Goal: Information Seeking & Learning: Learn about a topic

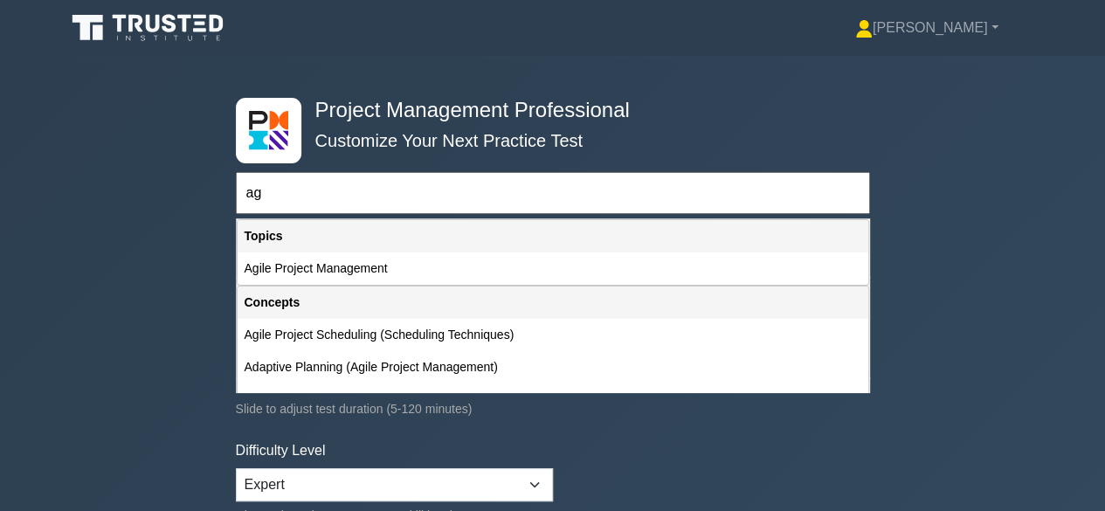
type input "a"
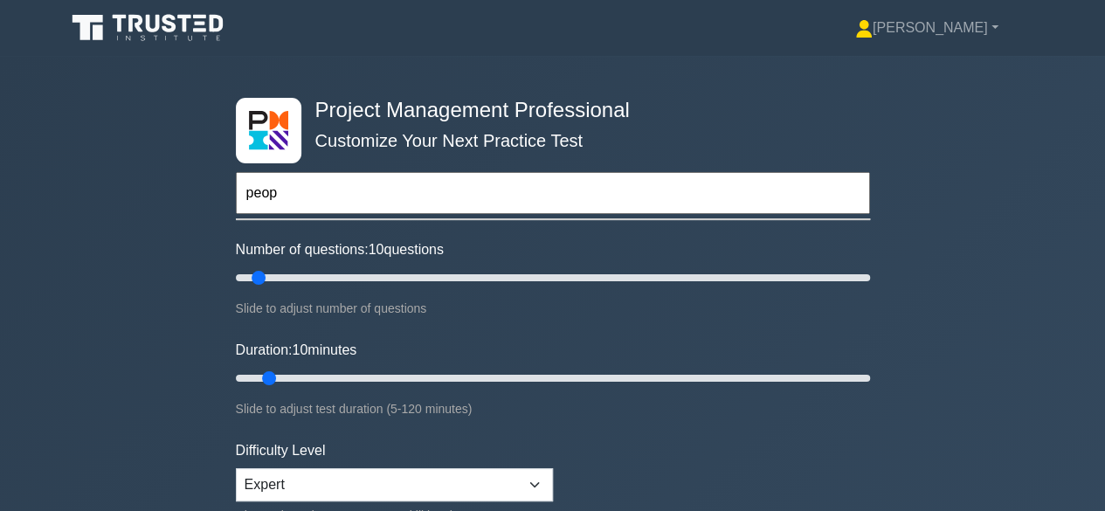
click at [334, 198] on input "peop" at bounding box center [553, 193] width 634 height 42
type input "p"
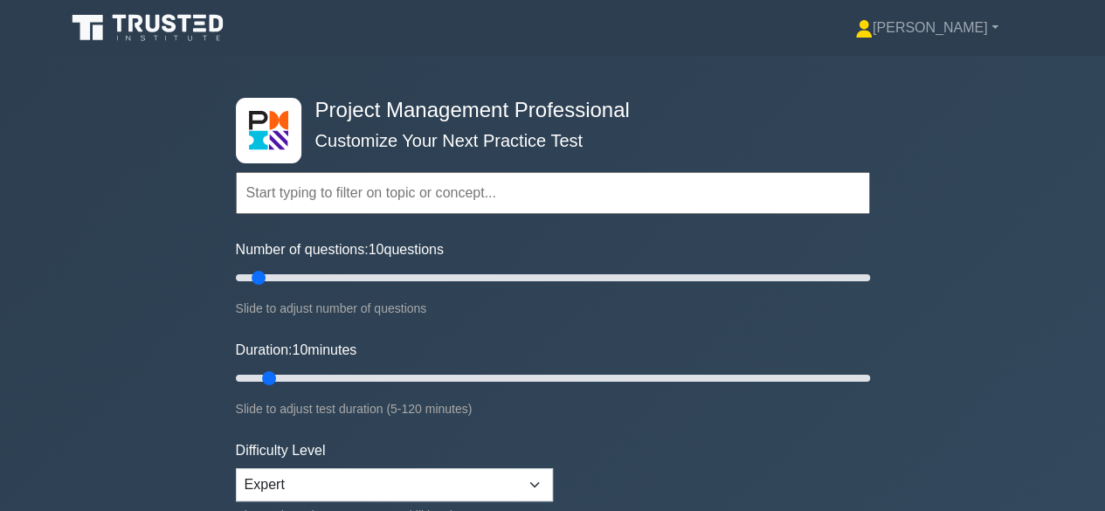
click at [334, 198] on input "text" at bounding box center [553, 193] width 634 height 42
click at [299, 188] on input "text" at bounding box center [553, 193] width 634 height 42
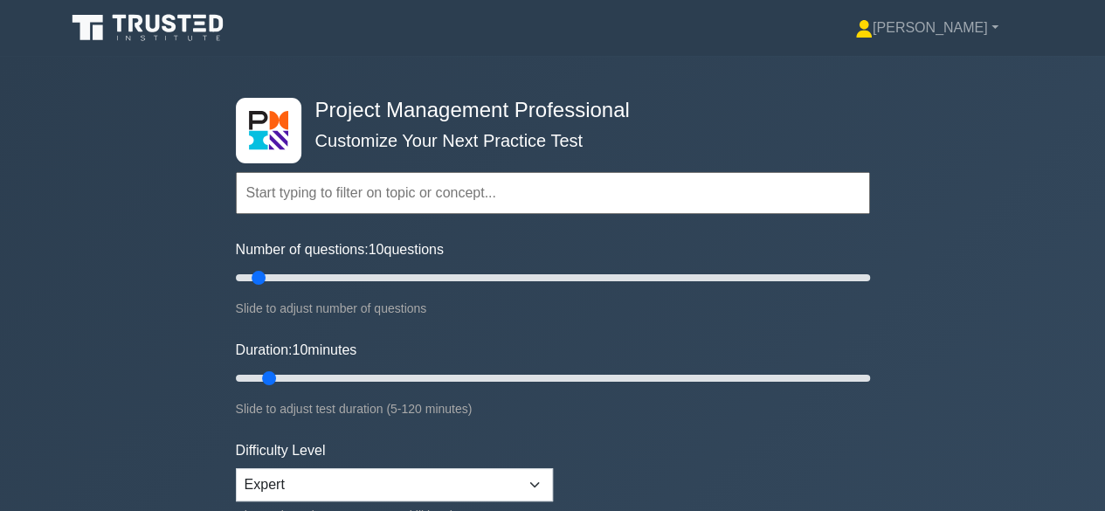
click at [299, 188] on input "text" at bounding box center [553, 193] width 634 height 42
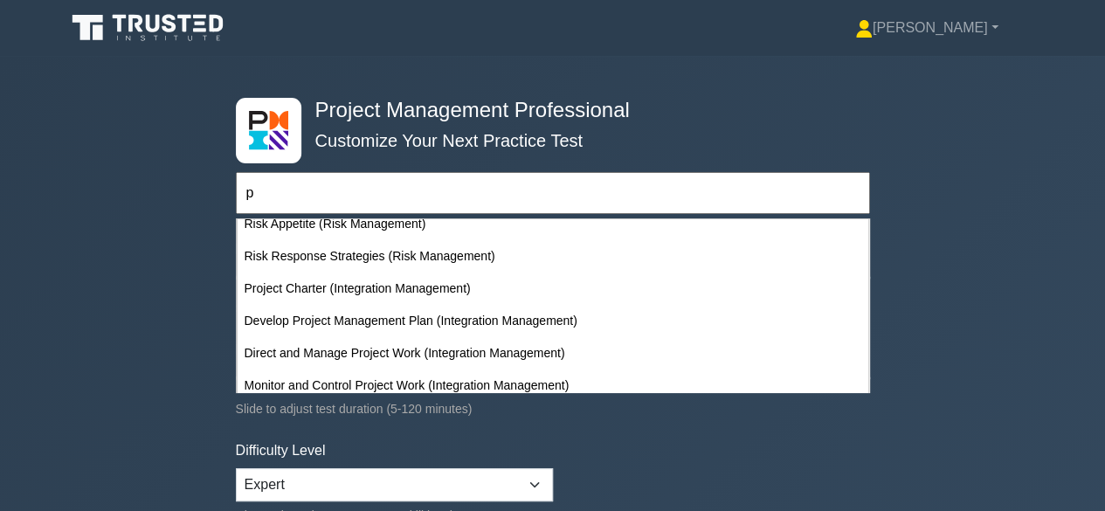
scroll to position [1490, 0]
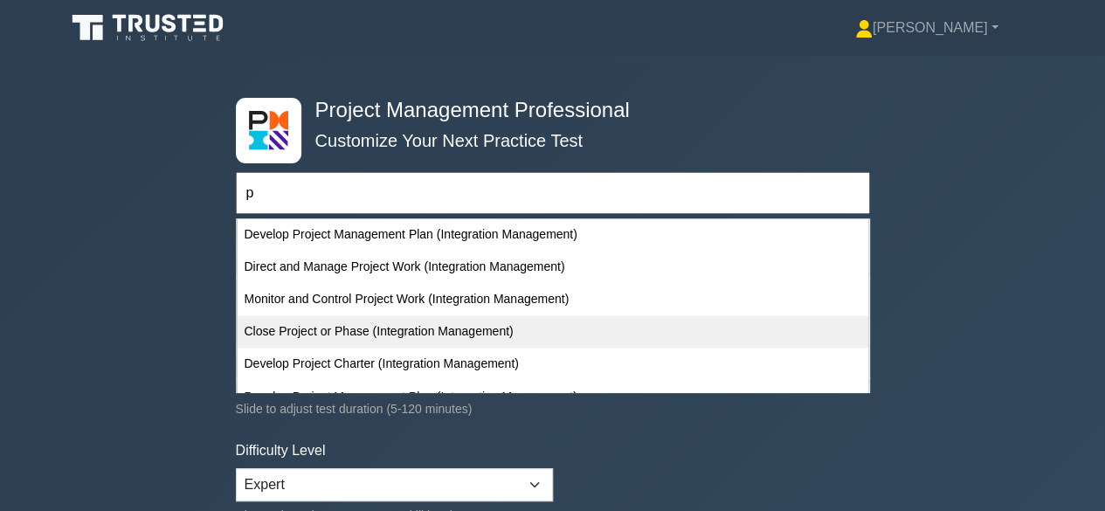
click at [503, 334] on div "Close Project or Phase (Integration Management)" at bounding box center [553, 331] width 631 height 32
type input "Close Project or Phase (Integration Management)"
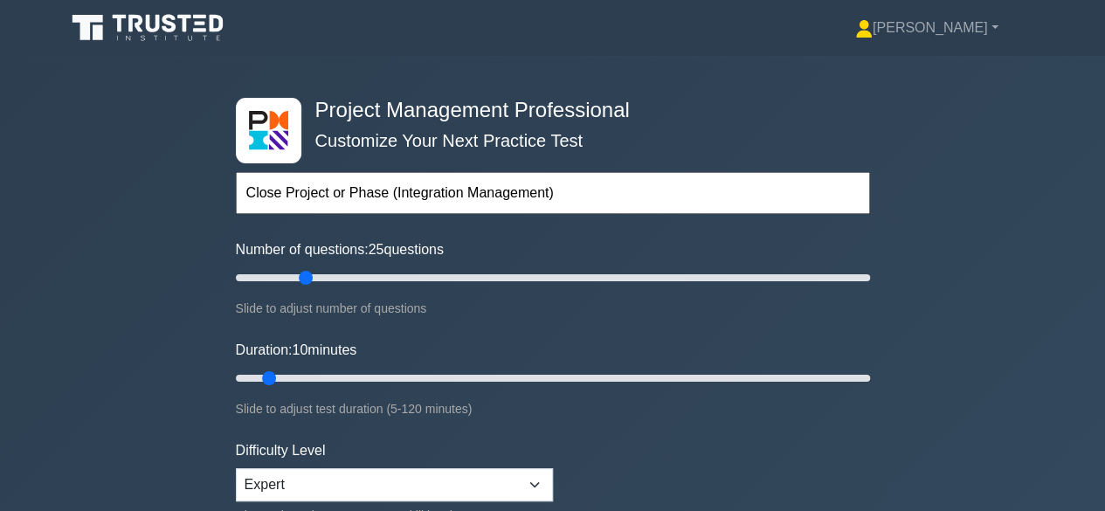
drag, startPoint x: 260, startPoint y: 277, endPoint x: 308, endPoint y: 276, distance: 48.0
type input "25"
click at [308, 276] on input "Number of questions: 25 questions" at bounding box center [553, 277] width 634 height 21
drag, startPoint x: 271, startPoint y: 372, endPoint x: 358, endPoint y: 373, distance: 87.4
click at [358, 373] on input "Duration: 25 minutes" at bounding box center [553, 378] width 634 height 21
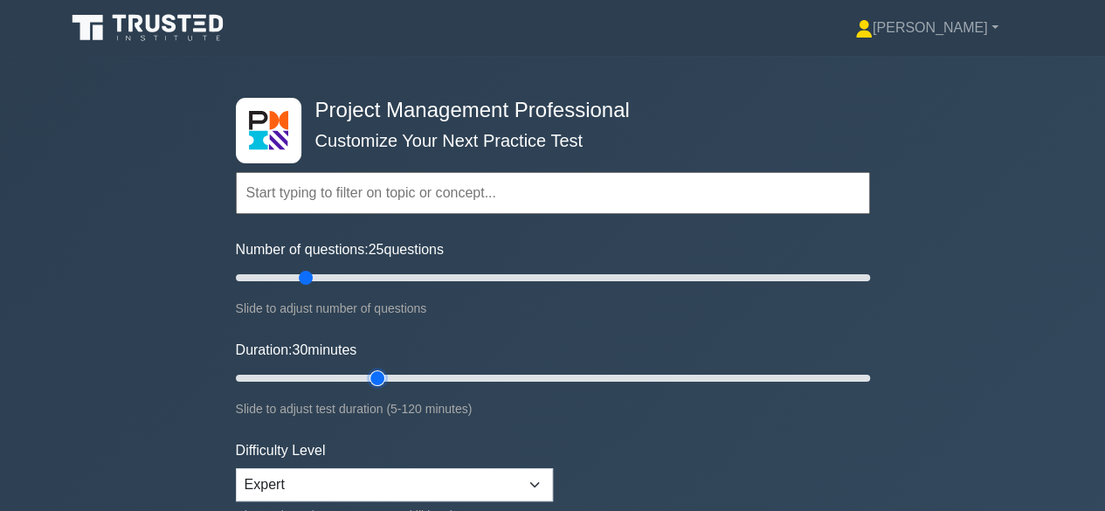
drag, startPoint x: 346, startPoint y: 375, endPoint x: 370, endPoint y: 376, distance: 24.5
type input "30"
click at [370, 376] on input "Duration: 30 minutes" at bounding box center [553, 378] width 634 height 21
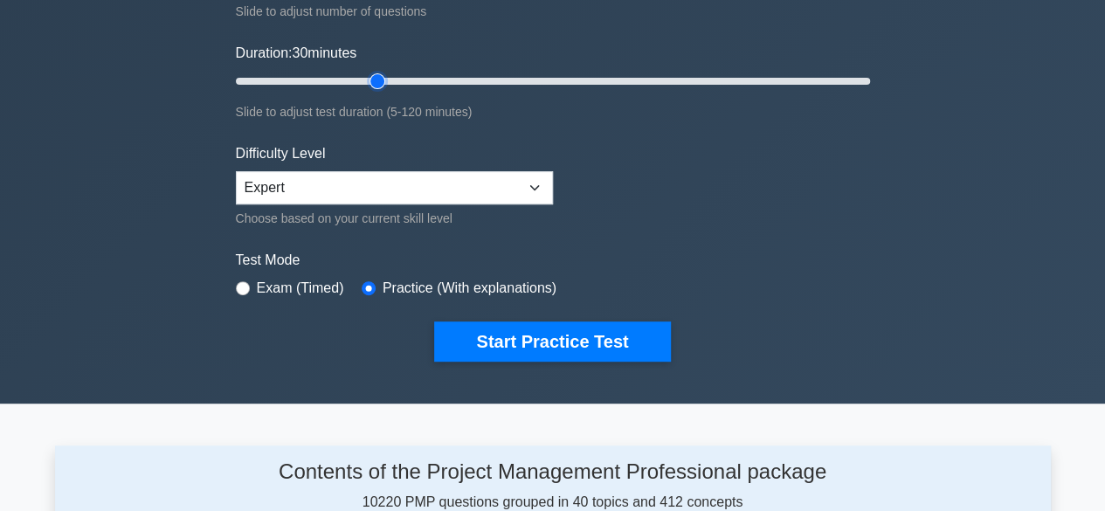
scroll to position [303, 0]
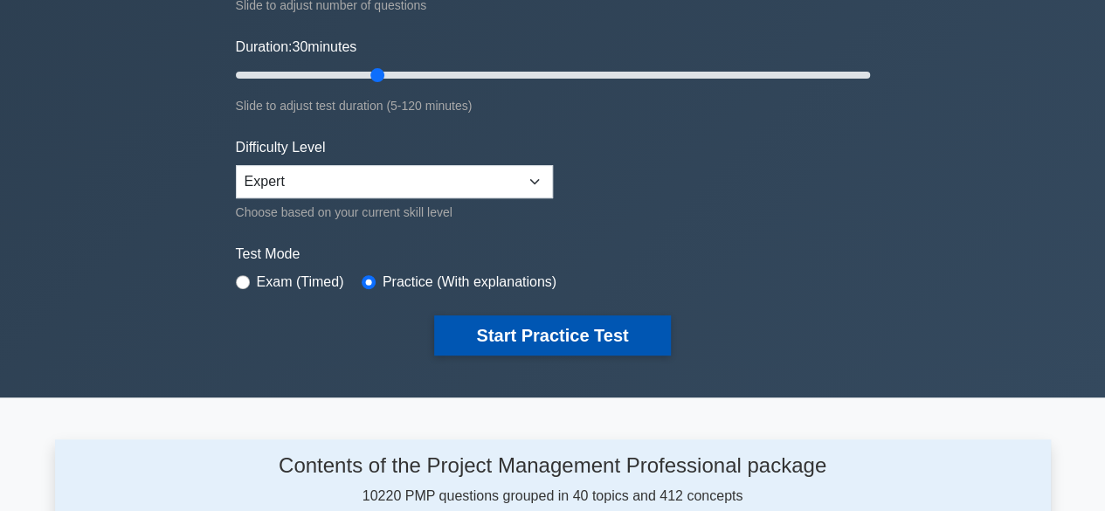
click at [521, 345] on button "Start Practice Test" at bounding box center [552, 335] width 236 height 40
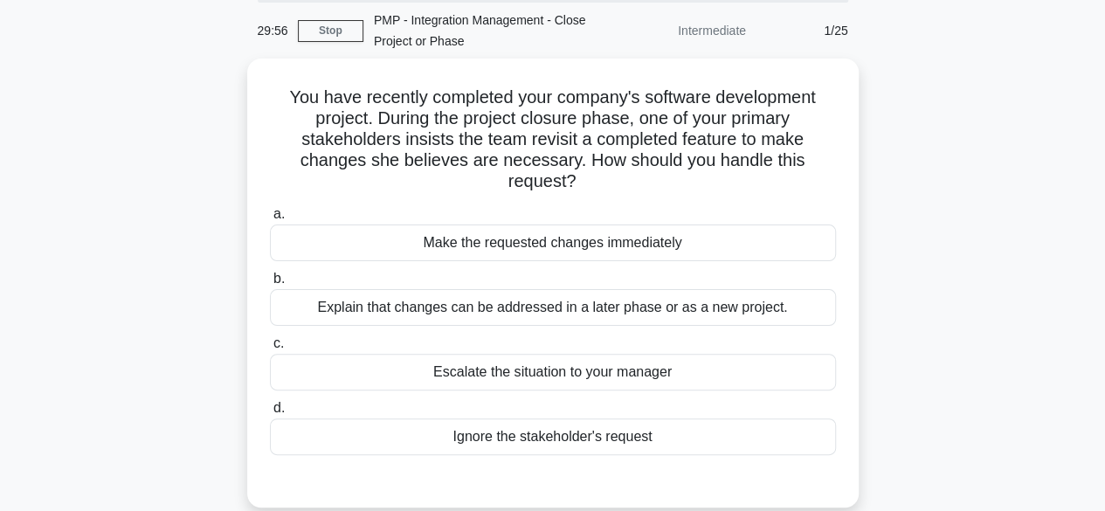
scroll to position [68, 0]
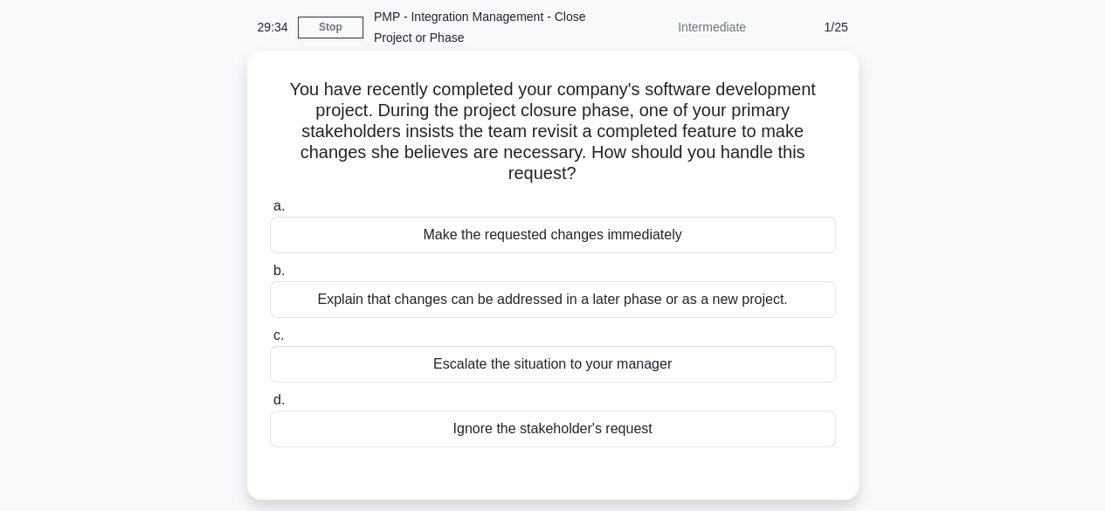
click at [648, 304] on div "Explain that changes can be addressed in a later phase or as a new project." at bounding box center [553, 299] width 566 height 37
click at [270, 277] on input "b. Explain that changes can be addressed in a later phase or as a new project." at bounding box center [270, 271] width 0 height 11
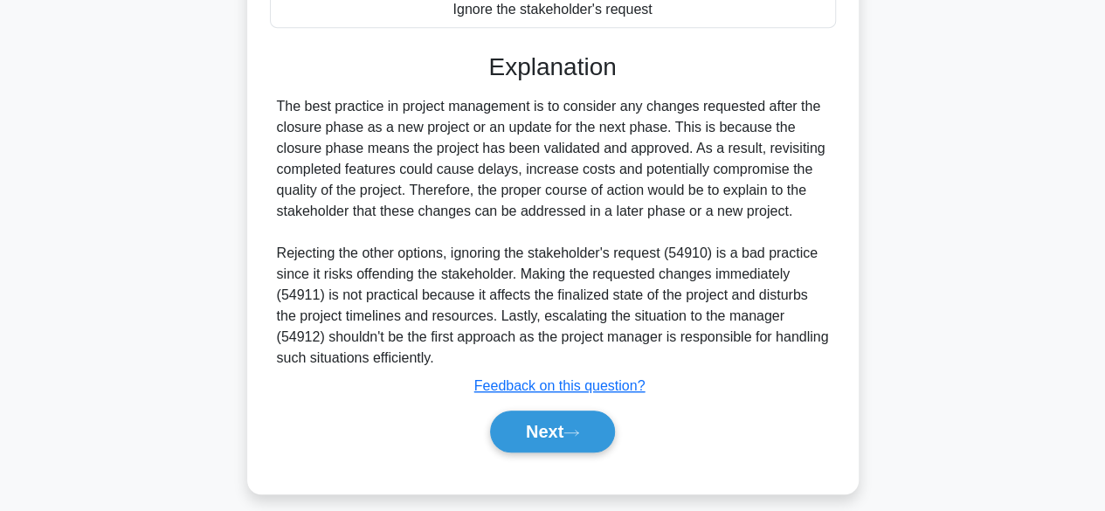
scroll to position [500, 0]
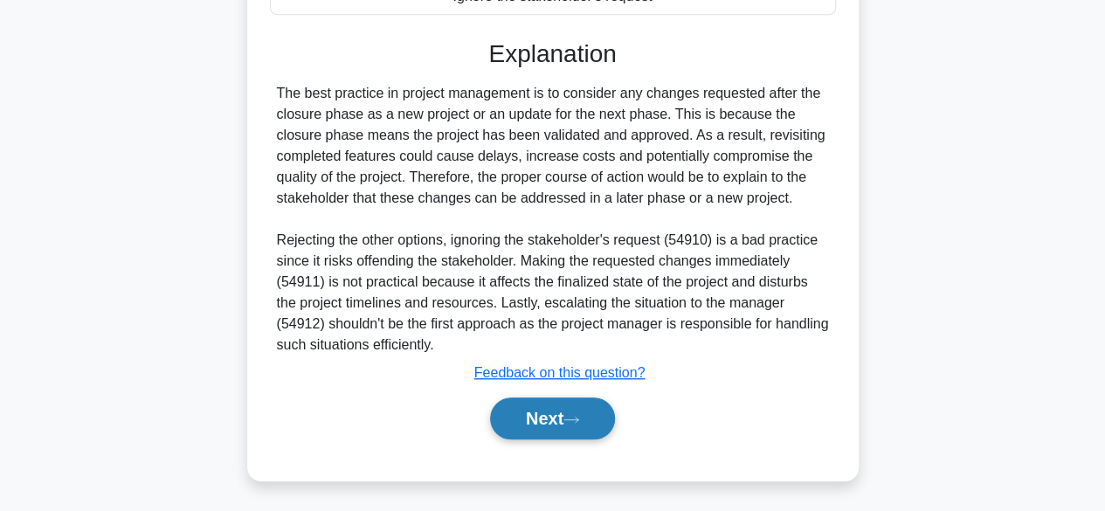
click at [563, 426] on button "Next" at bounding box center [552, 418] width 125 height 42
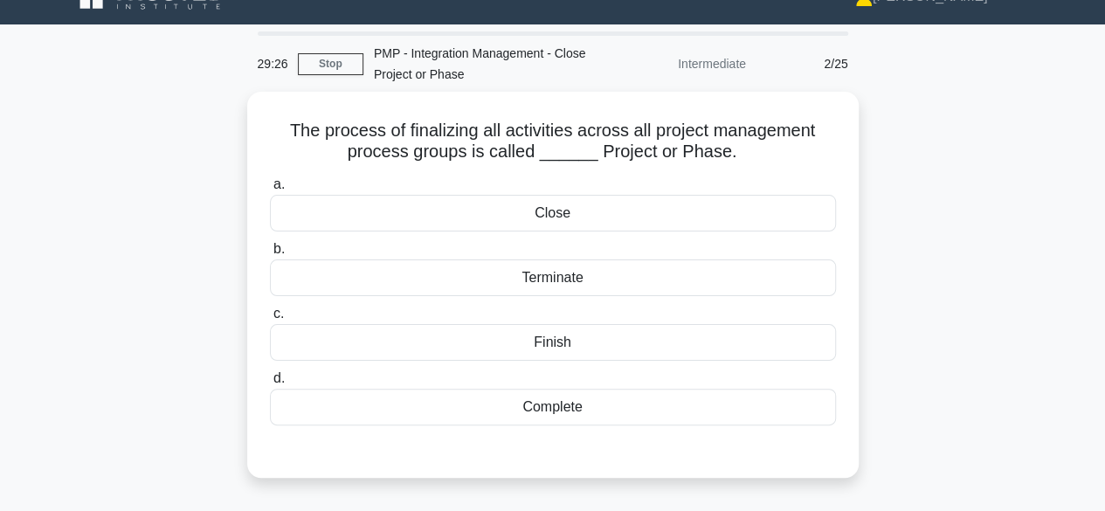
scroll to position [32, 0]
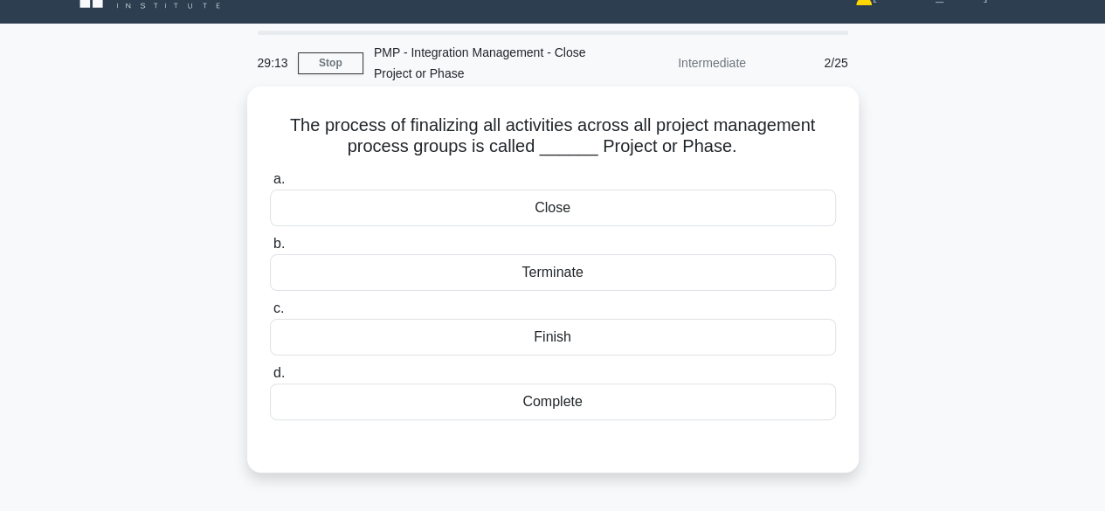
click at [590, 218] on div "Close" at bounding box center [553, 208] width 566 height 37
click at [270, 185] on input "a. Close" at bounding box center [270, 179] width 0 height 11
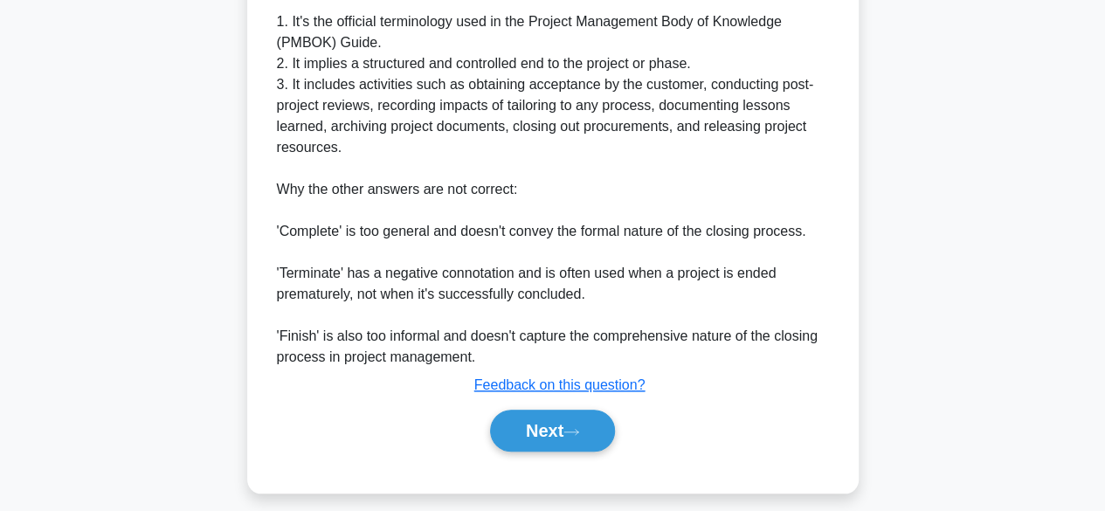
scroll to position [689, 0]
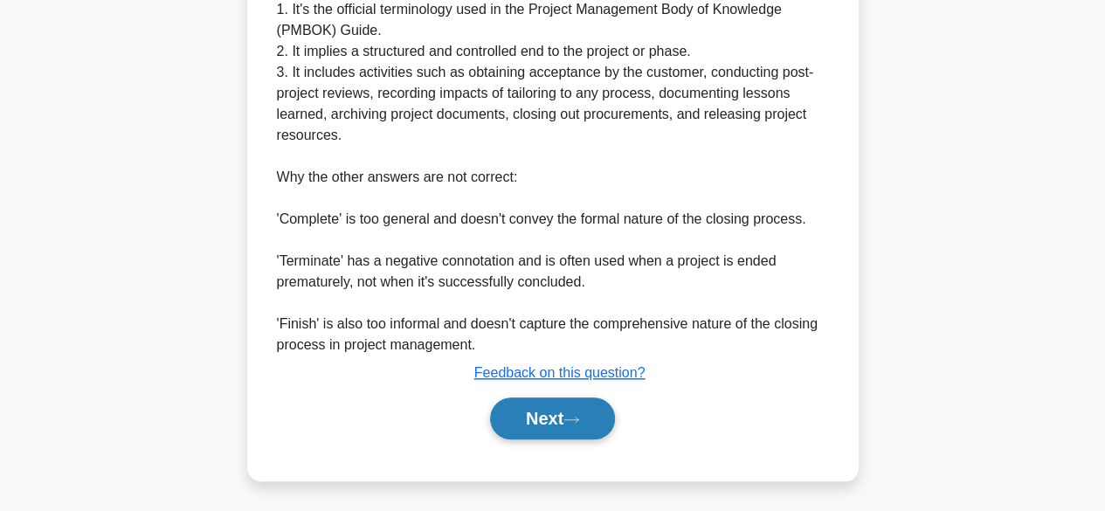
click at [555, 433] on button "Next" at bounding box center [552, 418] width 125 height 42
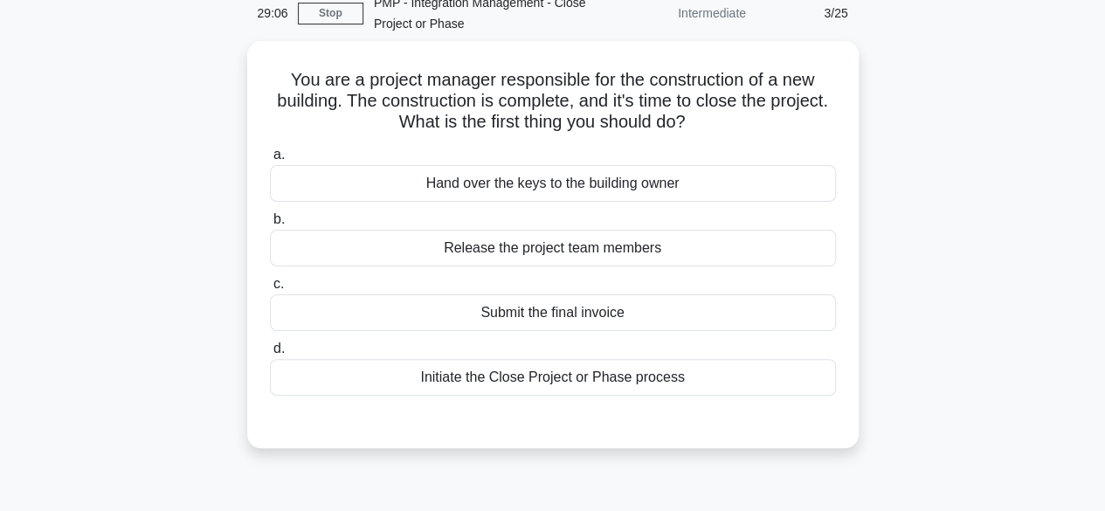
scroll to position [76, 0]
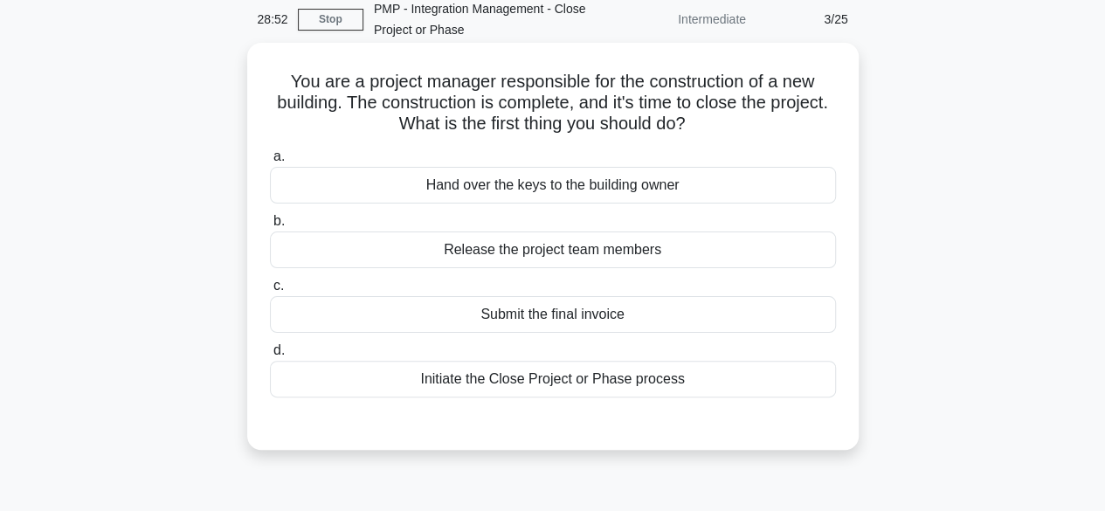
click at [632, 391] on div "Initiate the Close Project or Phase process" at bounding box center [553, 379] width 566 height 37
click at [270, 356] on input "d. Initiate the Close Project or Phase process" at bounding box center [270, 350] width 0 height 11
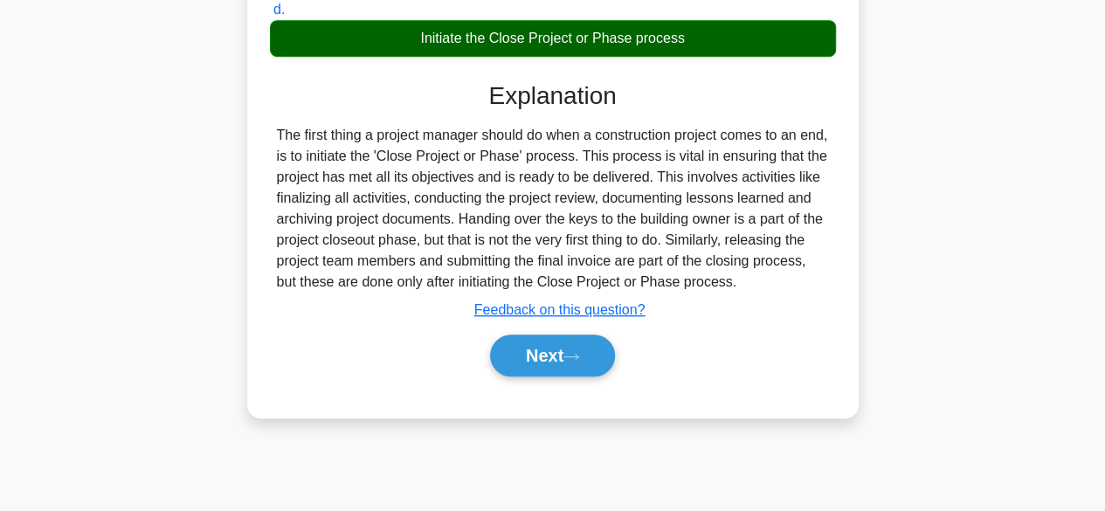
scroll to position [432, 0]
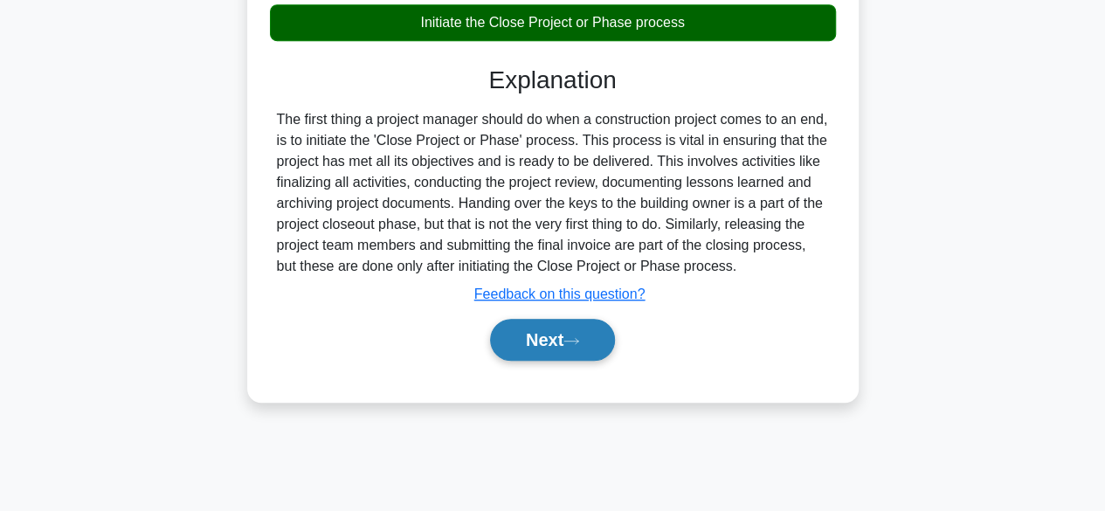
click at [570, 339] on icon at bounding box center [571, 341] width 16 height 10
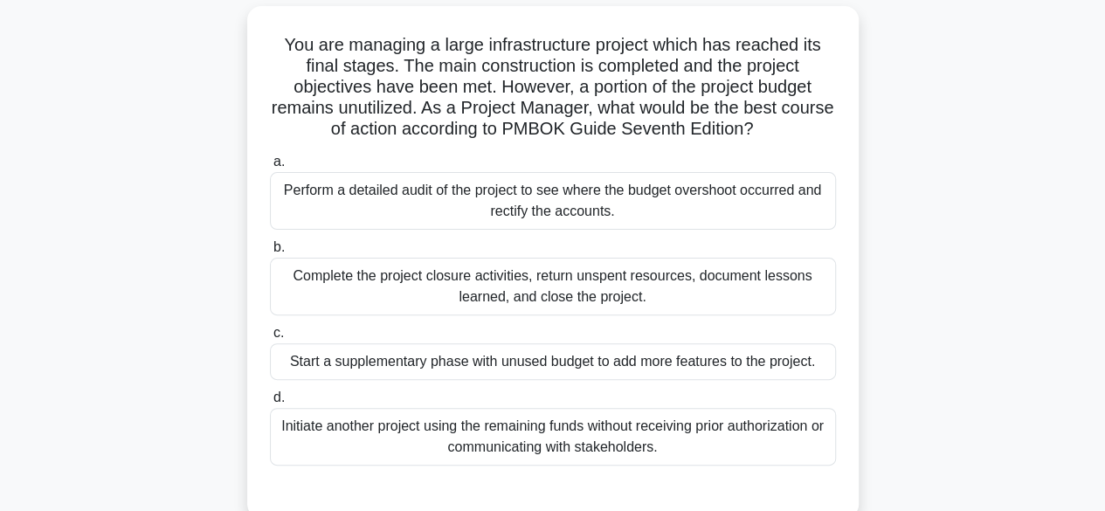
scroll to position [117, 0]
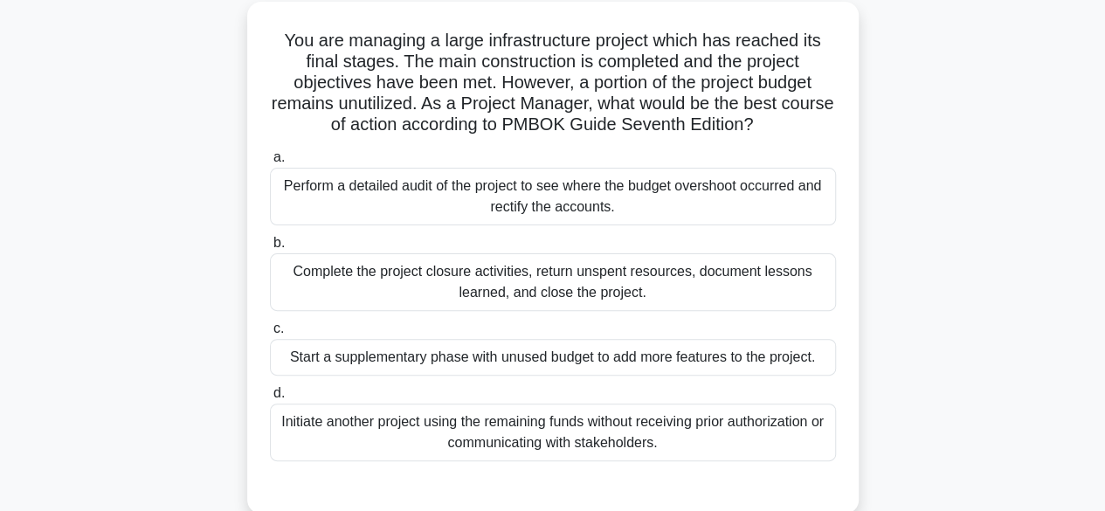
click at [592, 295] on div "Complete the project closure activities, return unspent resources, document les…" at bounding box center [553, 282] width 566 height 58
click at [270, 249] on input "b. Complete the project closure activities, return unspent resources, document …" at bounding box center [270, 243] width 0 height 11
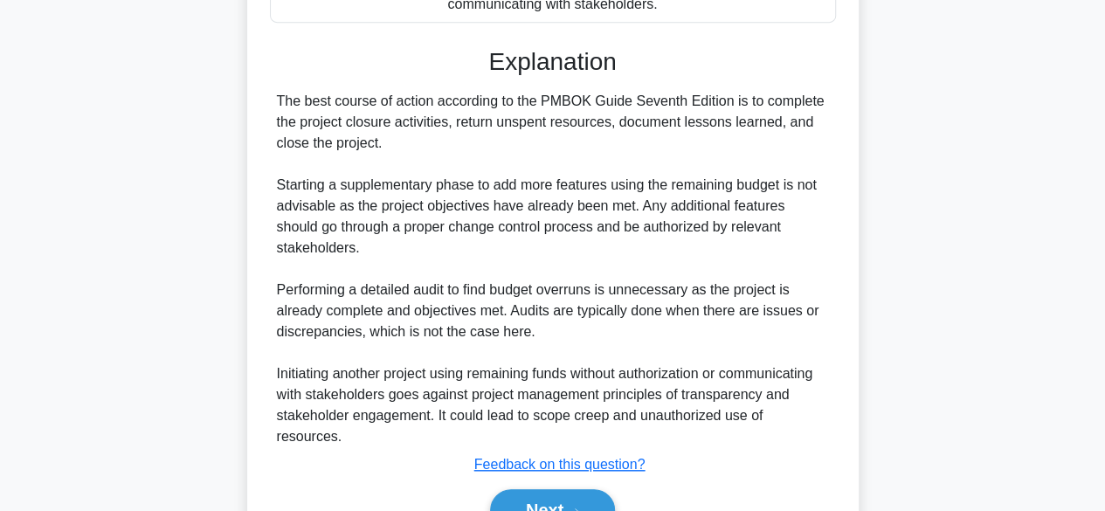
scroll to position [605, 0]
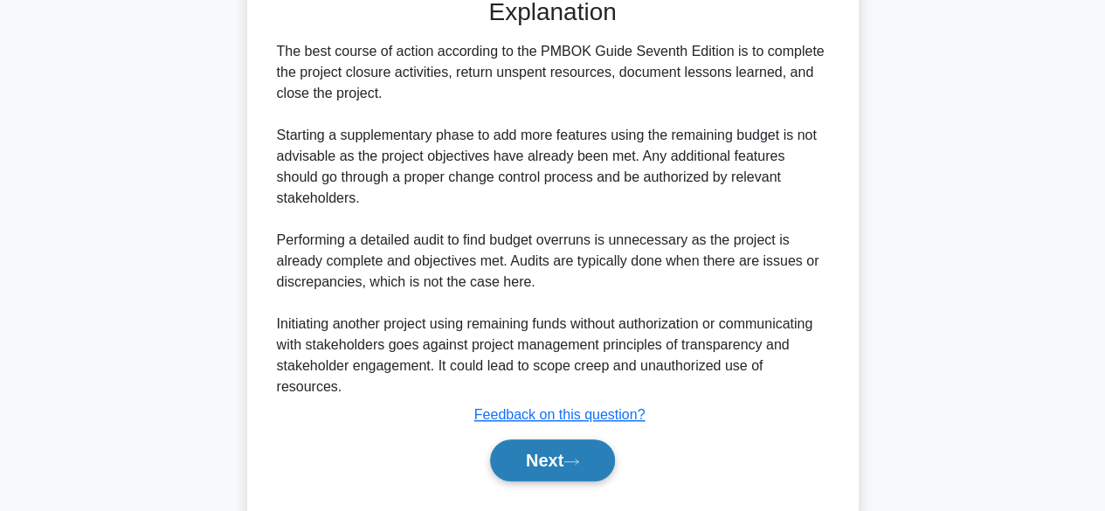
click at [549, 439] on button "Next" at bounding box center [552, 460] width 125 height 42
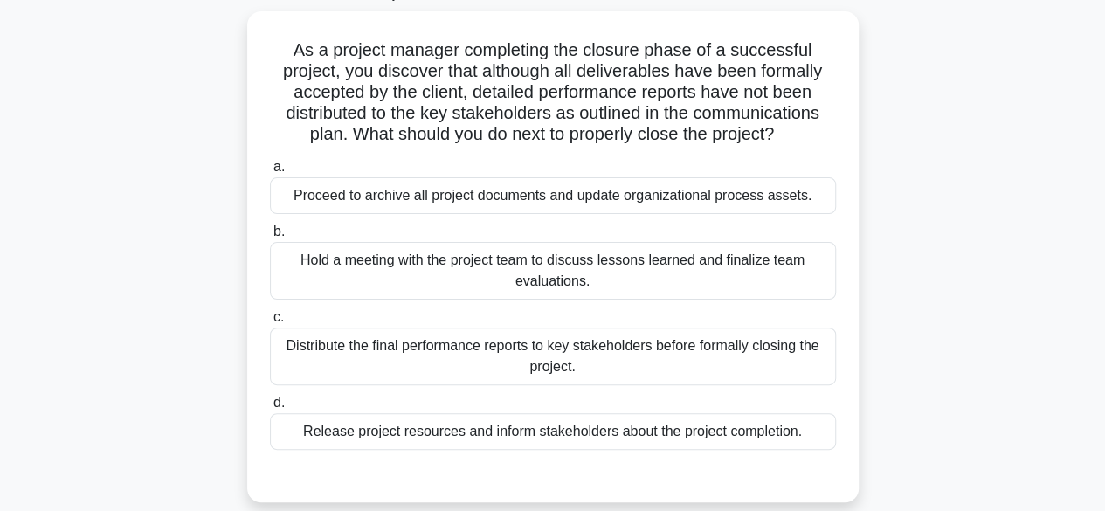
scroll to position [113, 0]
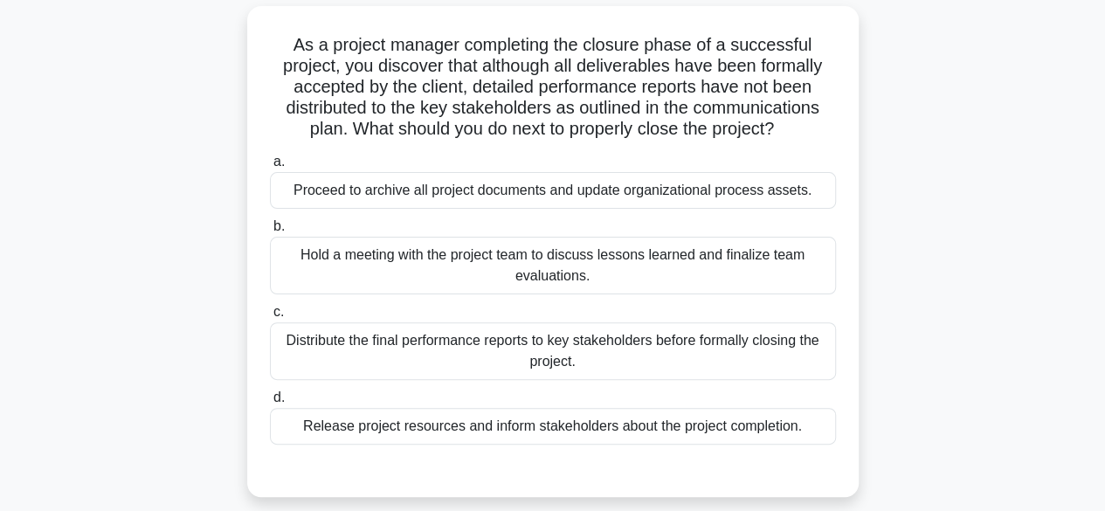
click at [688, 358] on div "Distribute the final performance reports to key stakeholders before formally cl…" at bounding box center [553, 351] width 566 height 58
click at [270, 318] on input "c. Distribute the final performance reports to key stakeholders before formally…" at bounding box center [270, 312] width 0 height 11
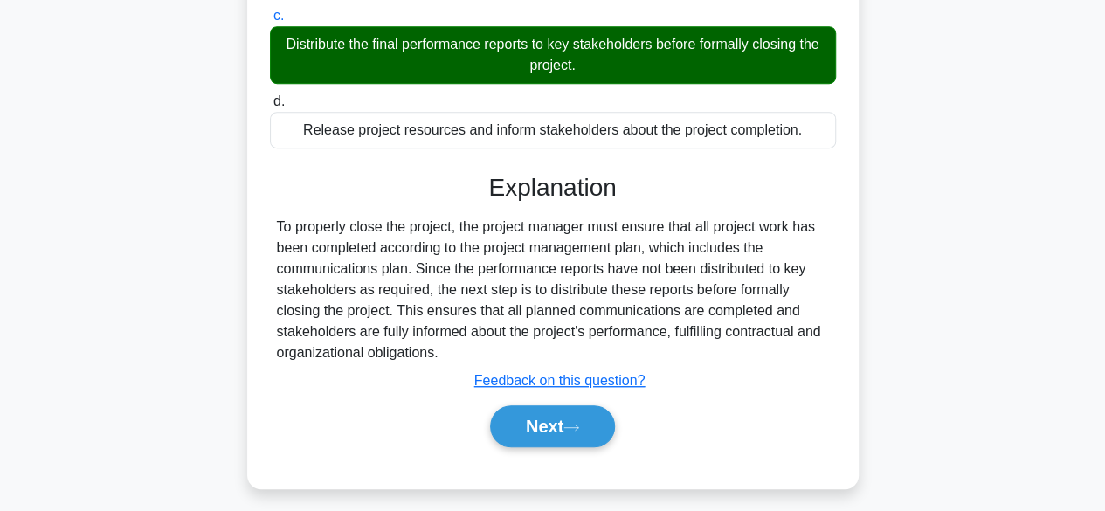
scroll to position [432, 0]
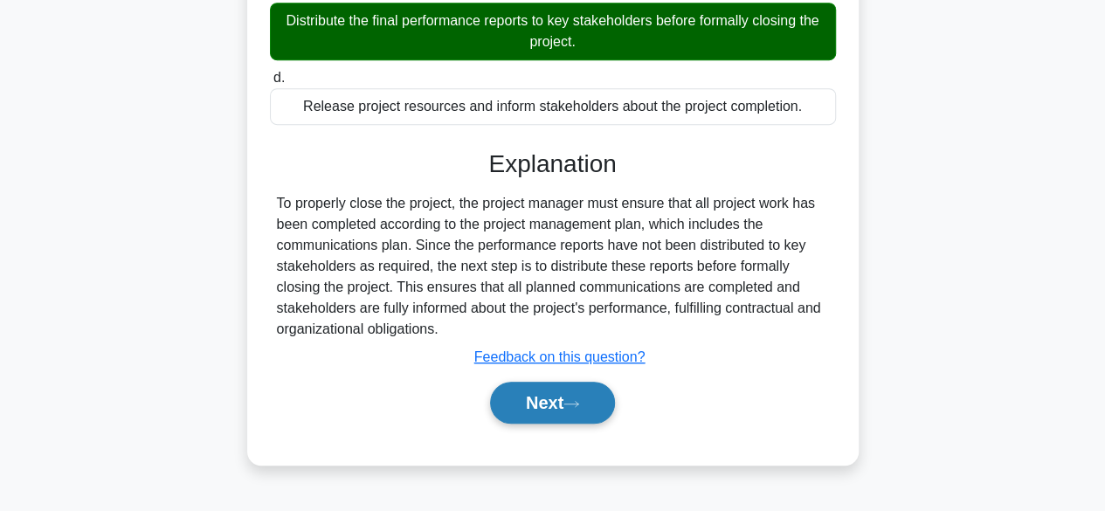
click at [568, 410] on button "Next" at bounding box center [552, 403] width 125 height 42
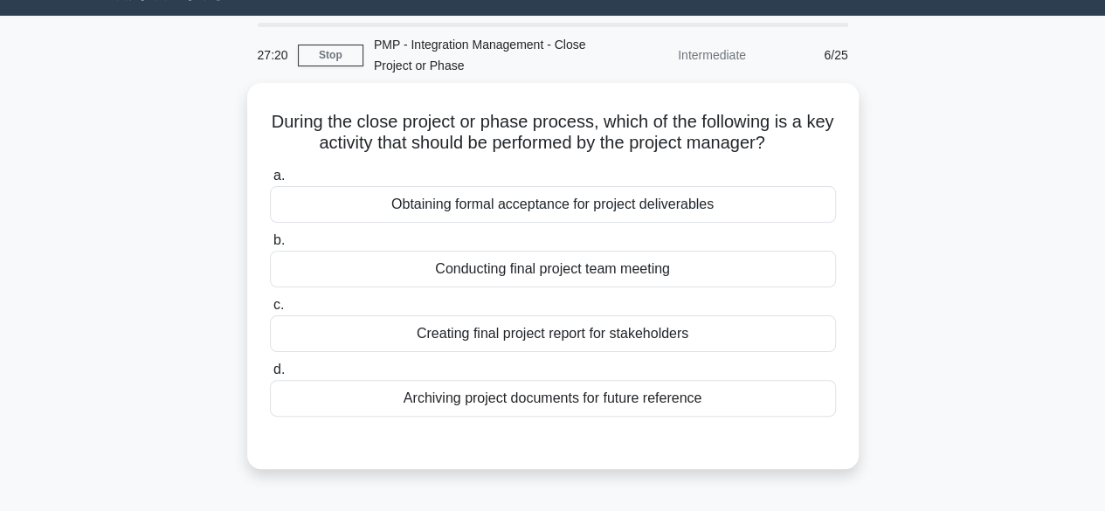
scroll to position [40, 0]
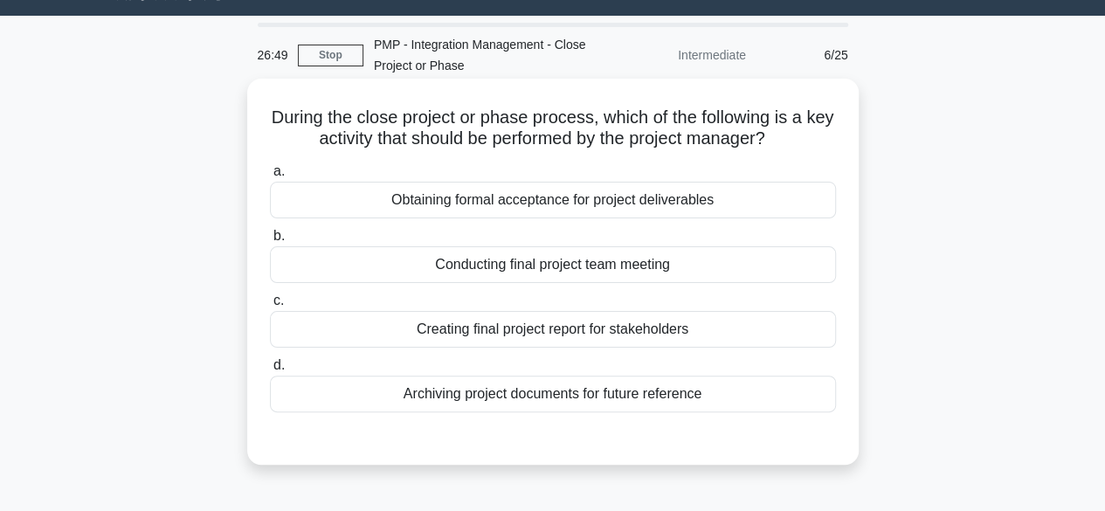
click at [628, 210] on div "Obtaining formal acceptance for project deliverables" at bounding box center [553, 200] width 566 height 37
click at [270, 177] on input "a. Obtaining formal acceptance for project deliverables" at bounding box center [270, 171] width 0 height 11
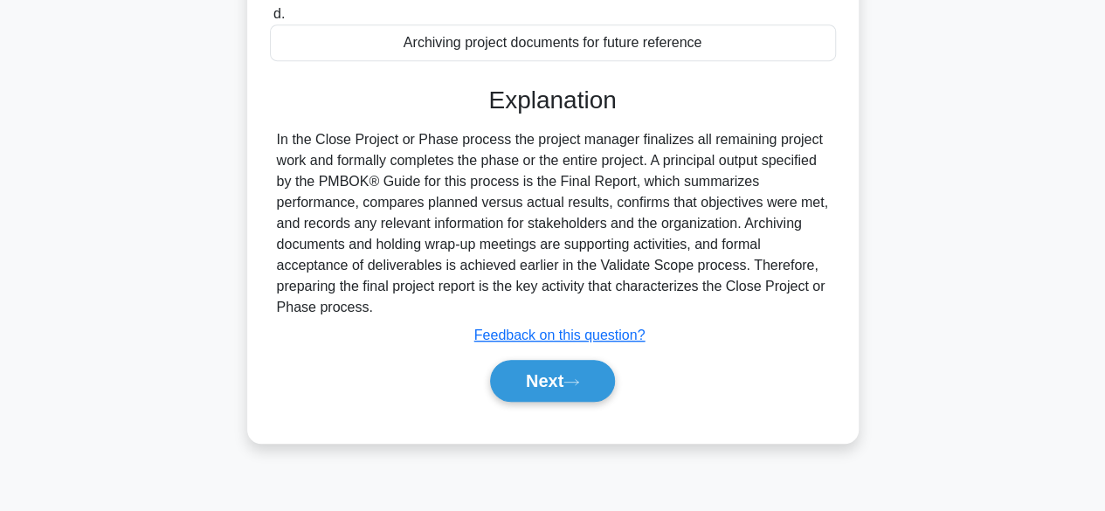
scroll to position [432, 0]
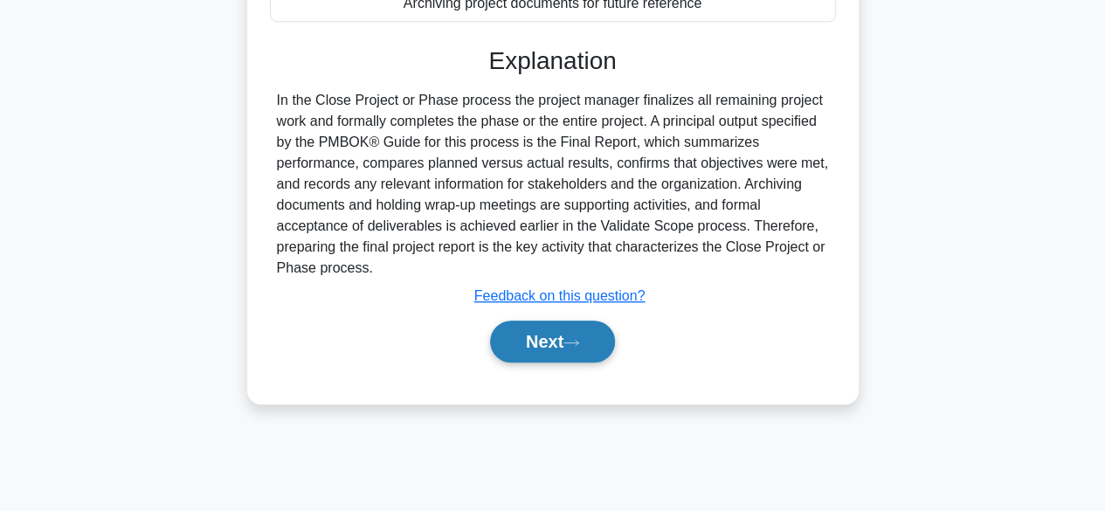
click at [552, 349] on button "Next" at bounding box center [552, 342] width 125 height 42
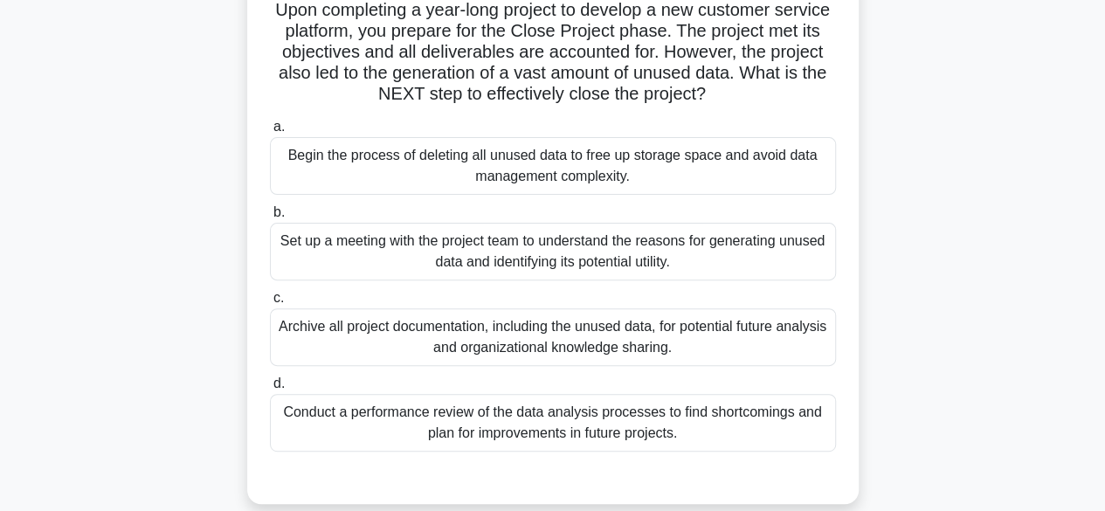
scroll to position [159, 0]
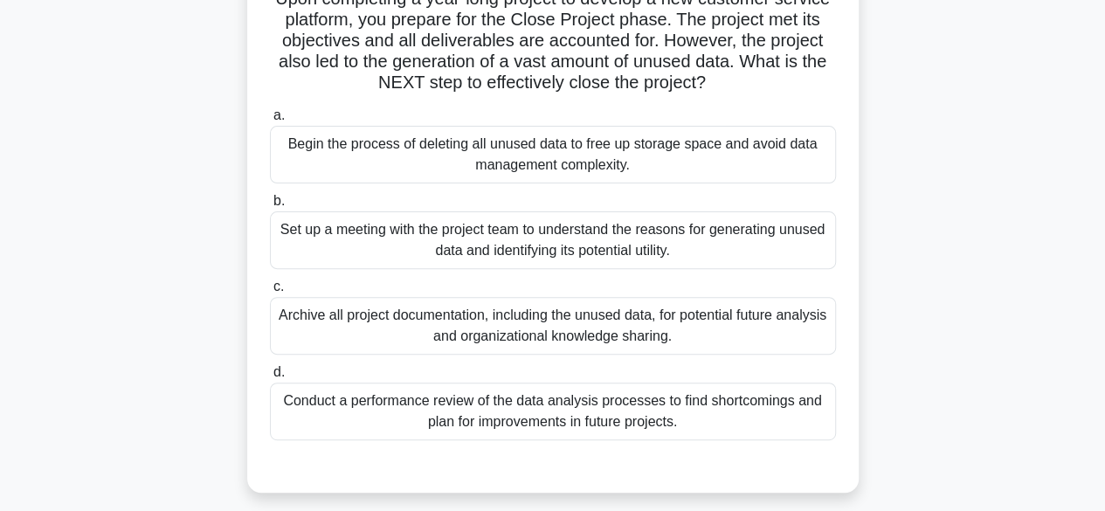
click at [701, 252] on div "Set up a meeting with the project team to understand the reasons for generating…" at bounding box center [553, 240] width 566 height 58
click at [270, 207] on input "b. Set up a meeting with the project team to understand the reasons for generat…" at bounding box center [270, 201] width 0 height 11
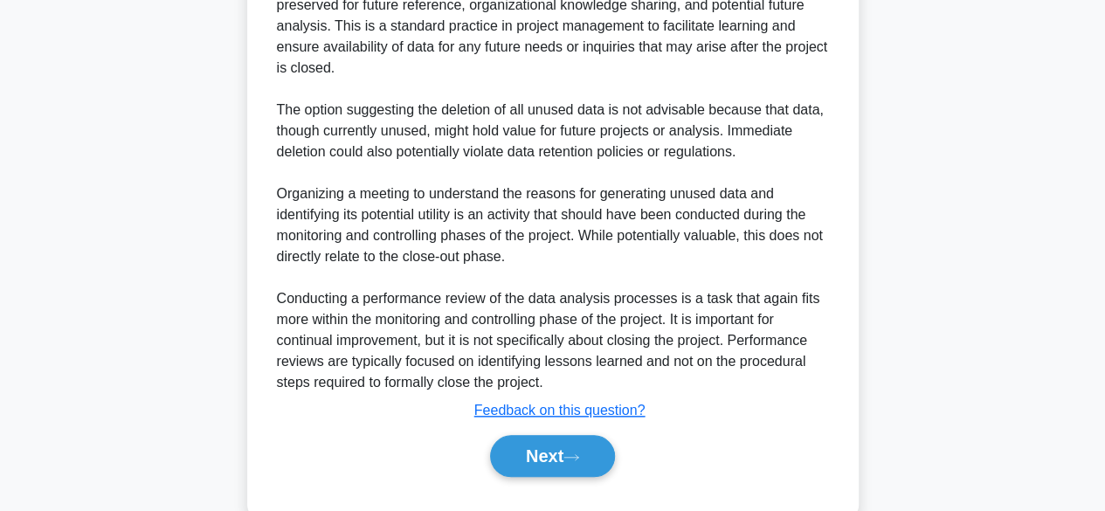
scroll to position [755, 0]
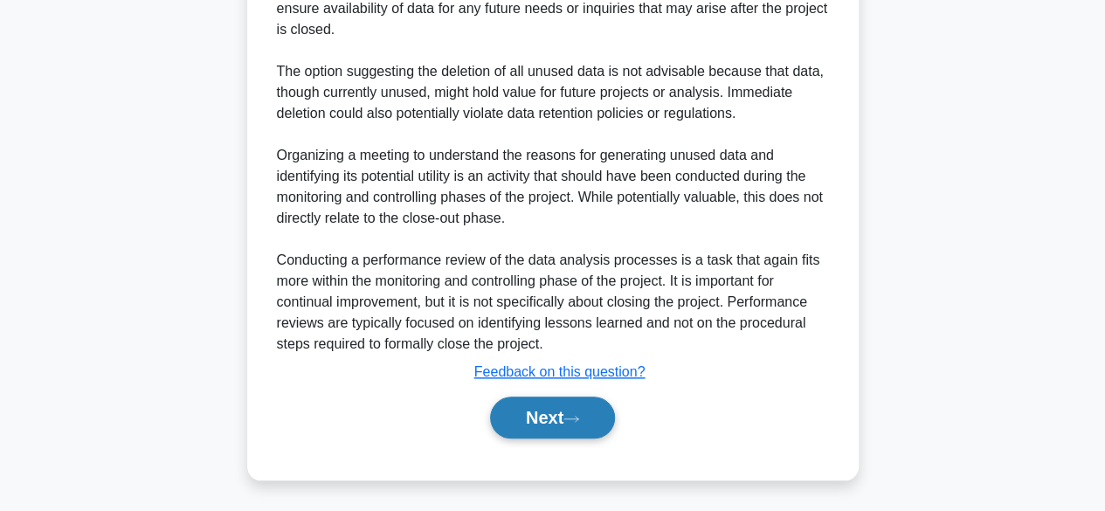
click at [558, 425] on button "Next" at bounding box center [552, 418] width 125 height 42
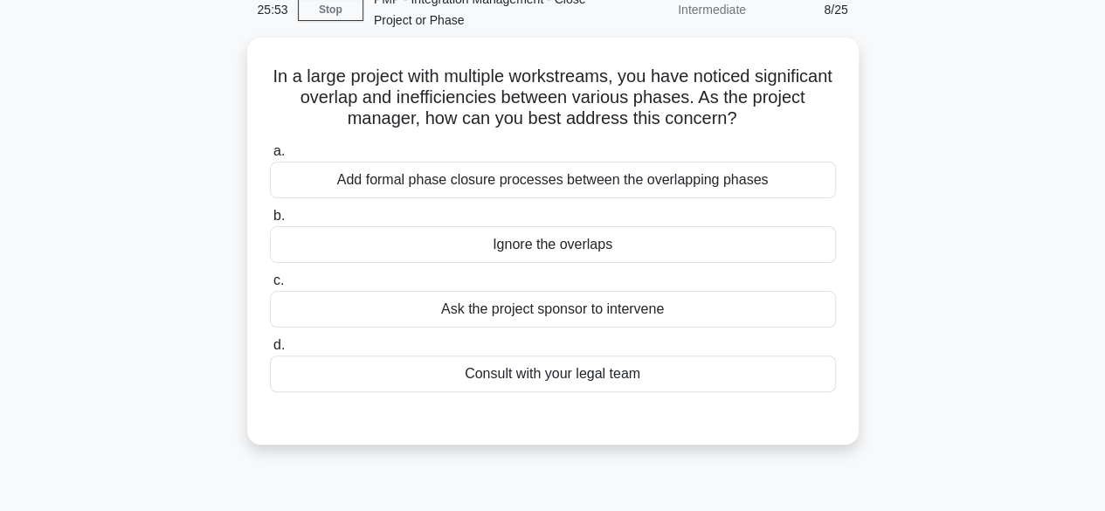
scroll to position [87, 0]
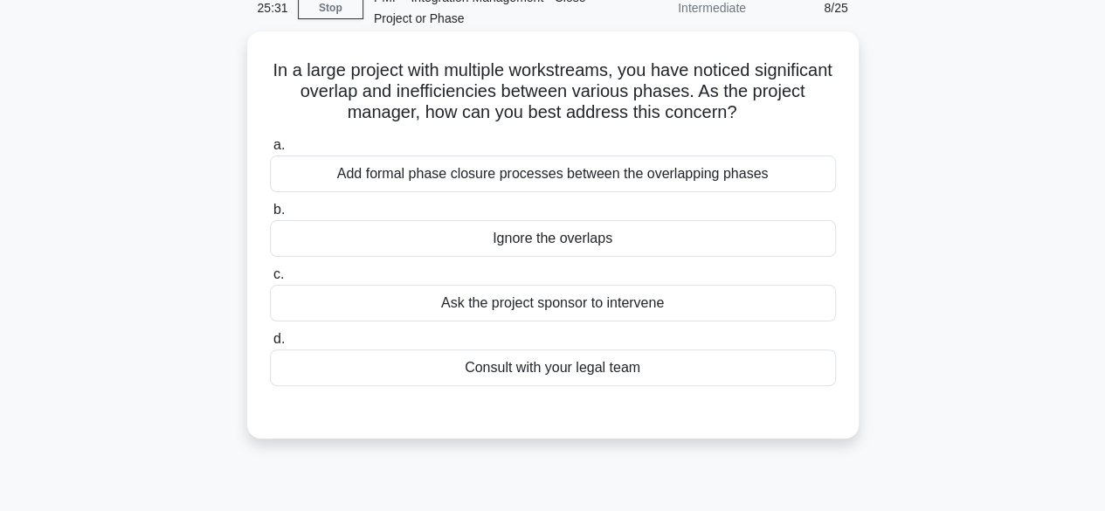
click at [649, 174] on div "Add formal phase closure processes between the overlapping phases" at bounding box center [553, 173] width 566 height 37
click at [270, 151] on input "a. Add formal phase closure processes between the overlapping phases" at bounding box center [270, 145] width 0 height 11
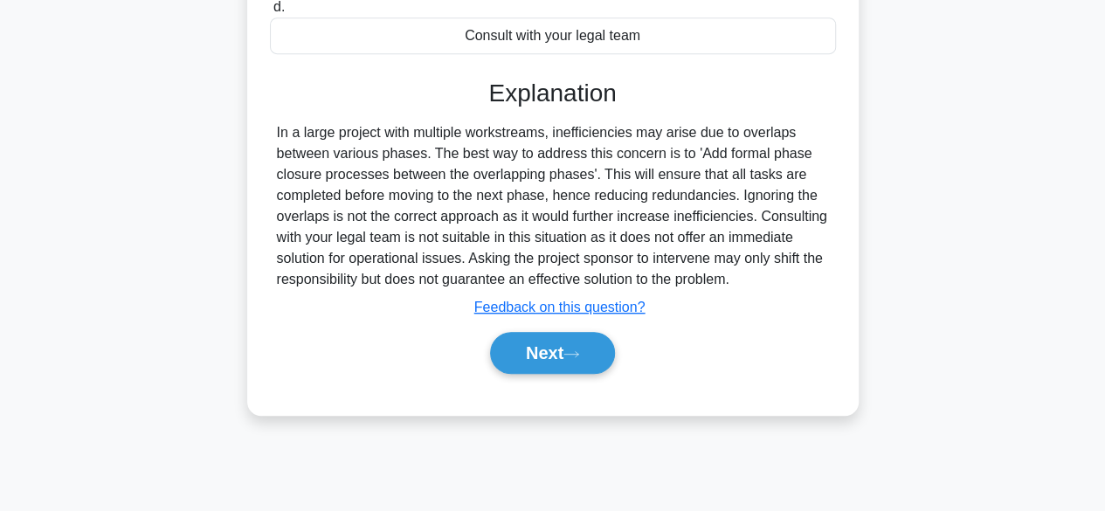
scroll to position [432, 0]
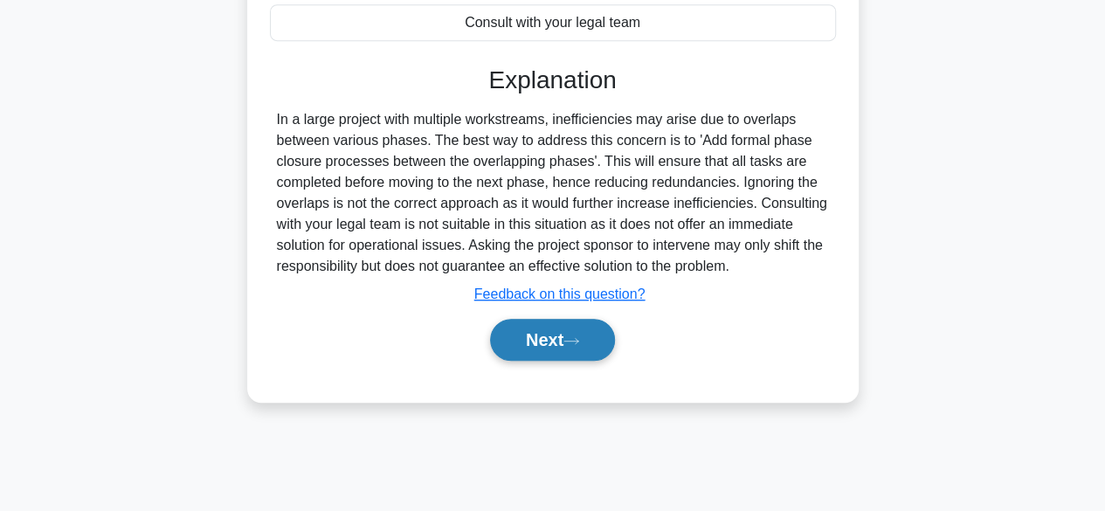
click at [548, 350] on button "Next" at bounding box center [552, 340] width 125 height 42
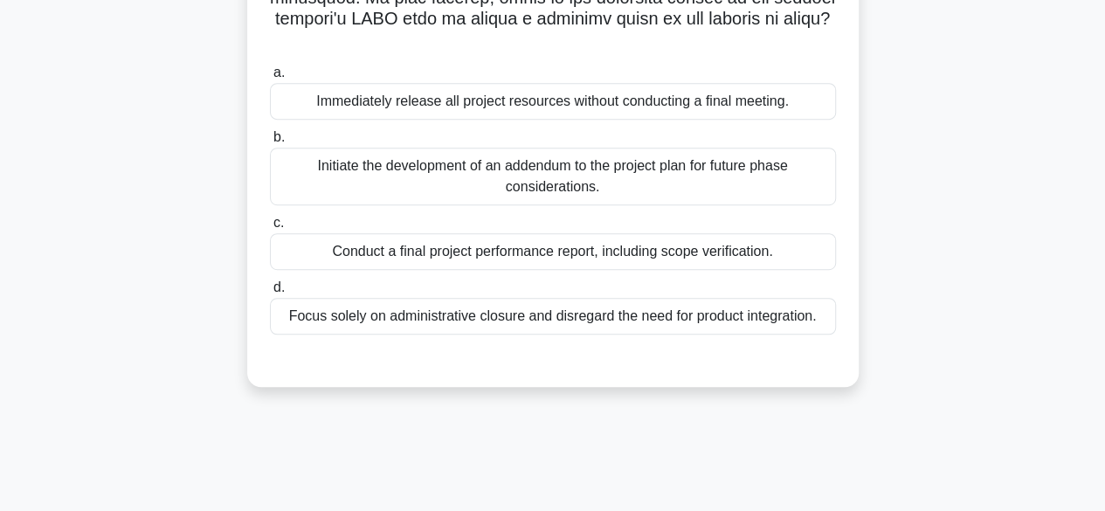
click at [563, 189] on div "Initiate the development of an addendum to the project plan for future phase co…" at bounding box center [553, 177] width 566 height 58
click at [270, 143] on input "b. Initiate the development of an addendum to the project plan for future phase…" at bounding box center [270, 137] width 0 height 11
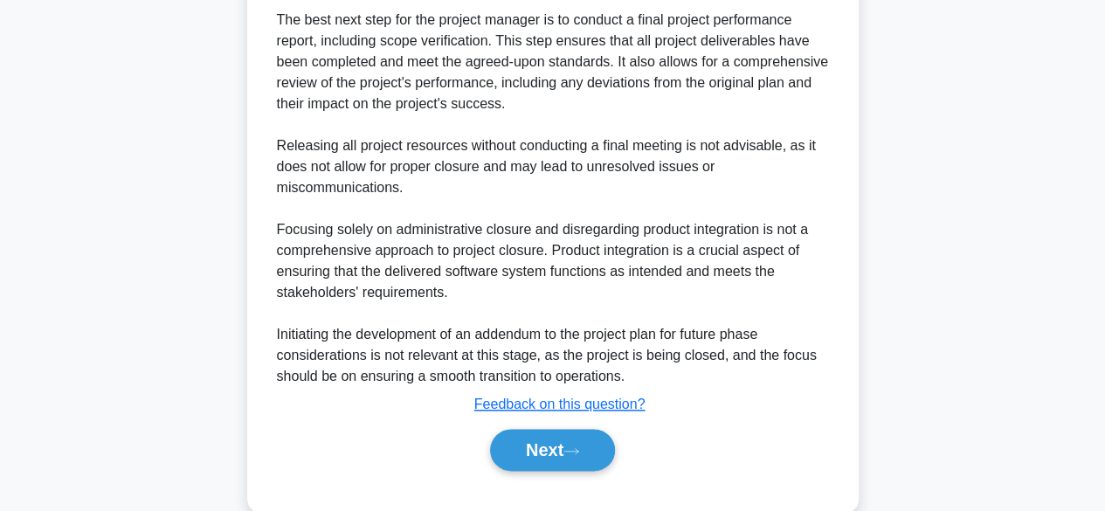
scroll to position [859, 0]
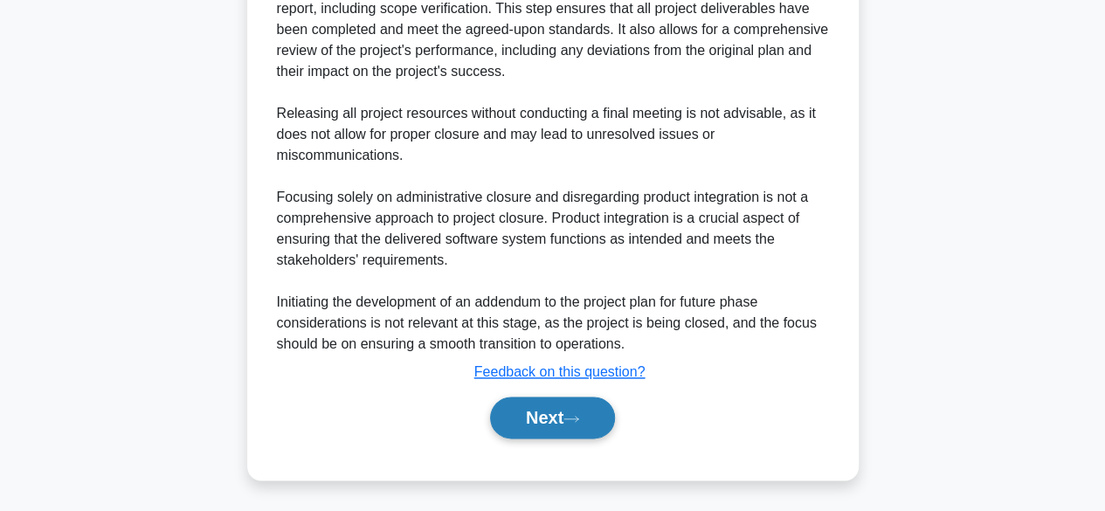
click at [535, 431] on button "Next" at bounding box center [552, 418] width 125 height 42
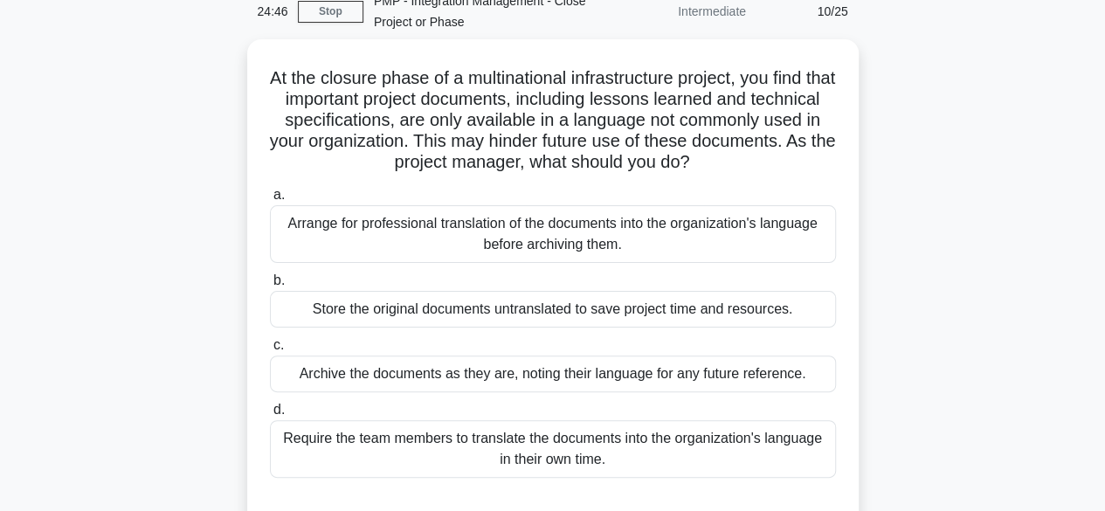
scroll to position [84, 0]
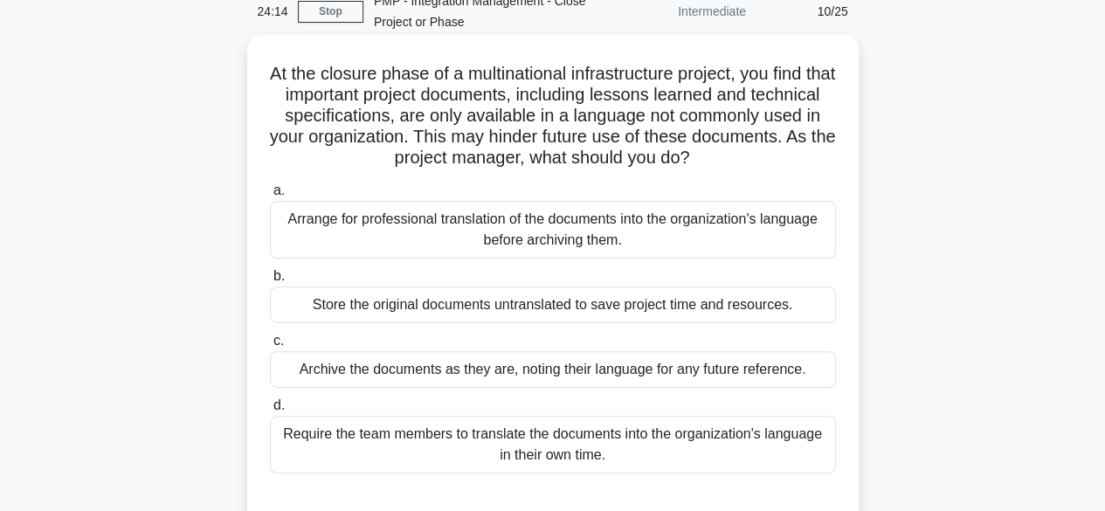
click at [538, 245] on div "Arrange for professional translation of the documents into the organization's l…" at bounding box center [553, 230] width 566 height 58
click at [270, 197] on input "a. Arrange for professional translation of the documents into the organization'…" at bounding box center [270, 190] width 0 height 11
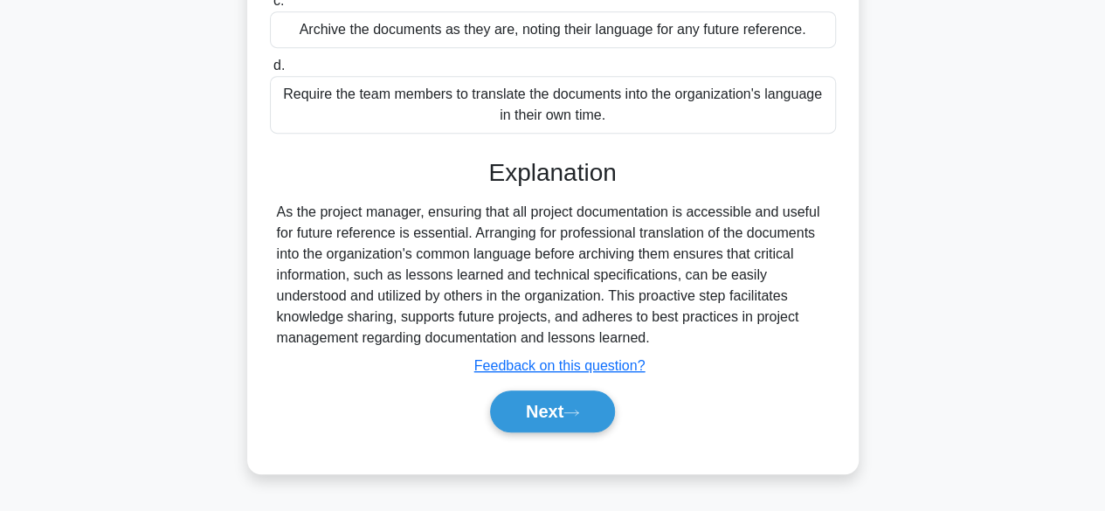
scroll to position [432, 0]
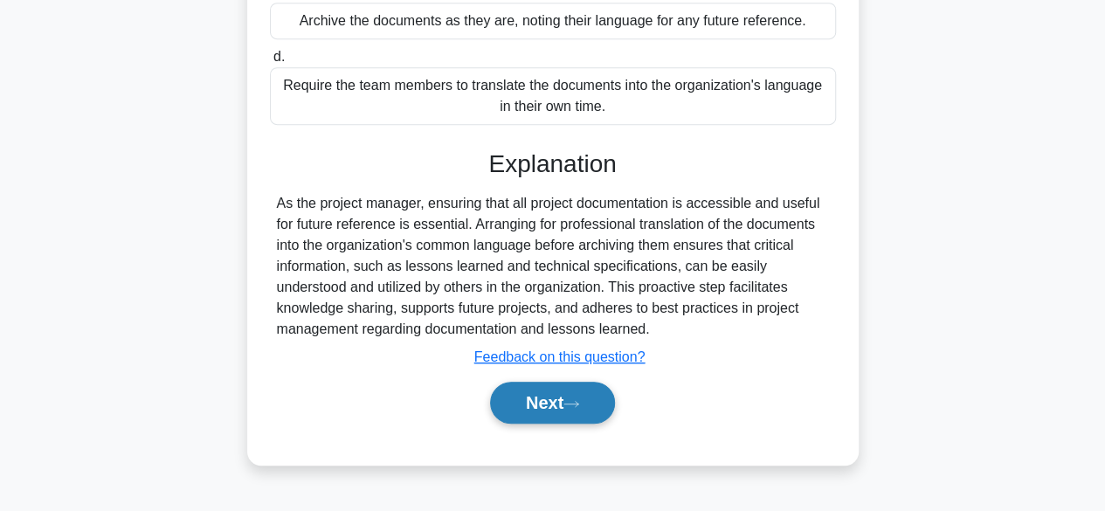
click at [563, 409] on button "Next" at bounding box center [552, 403] width 125 height 42
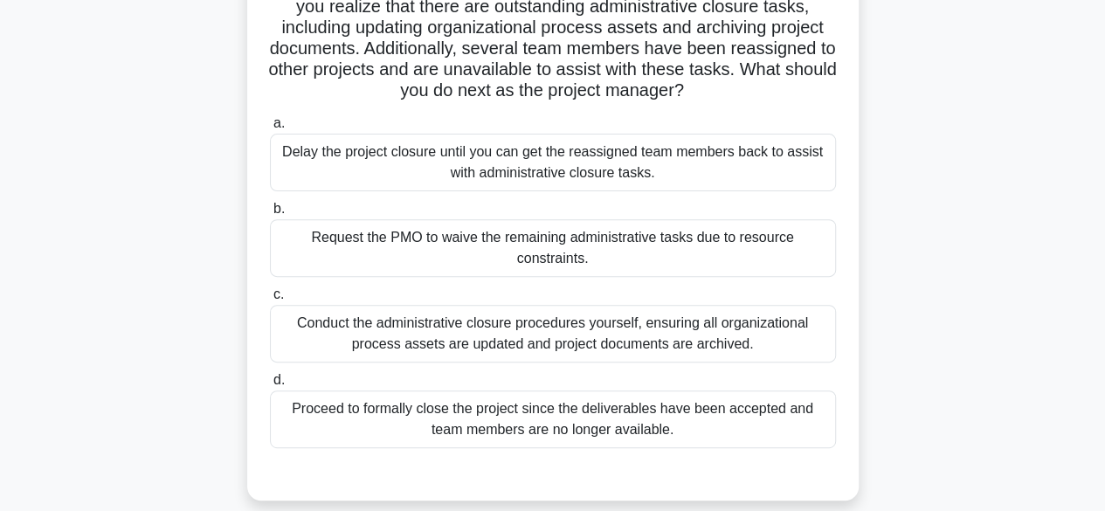
scroll to position [224, 0]
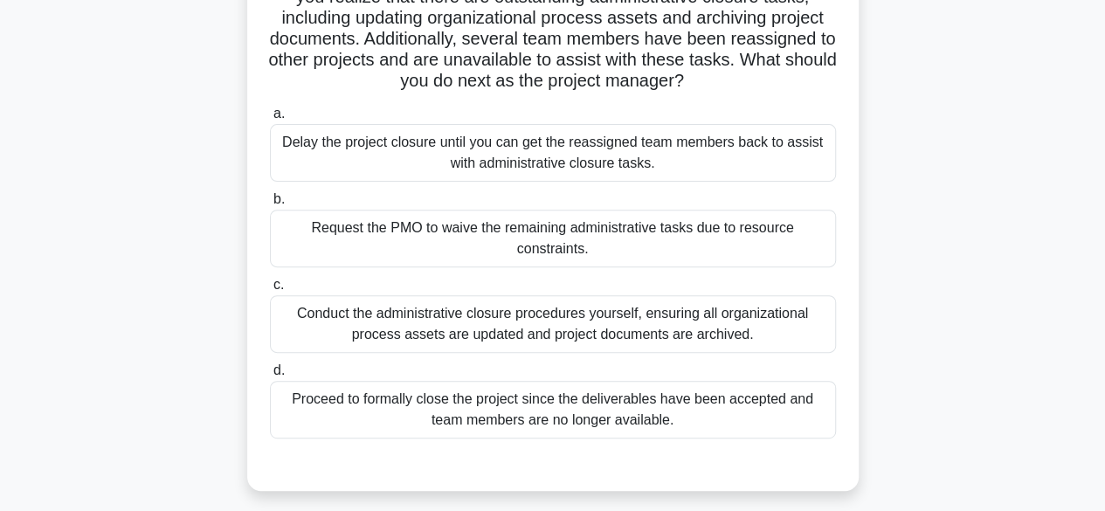
click at [693, 331] on div "Conduct the administrative closure procedures yourself, ensuring all organizati…" at bounding box center [553, 324] width 566 height 58
click at [270, 291] on input "c. Conduct the administrative closure procedures yourself, ensuring all organiz…" at bounding box center [270, 285] width 0 height 11
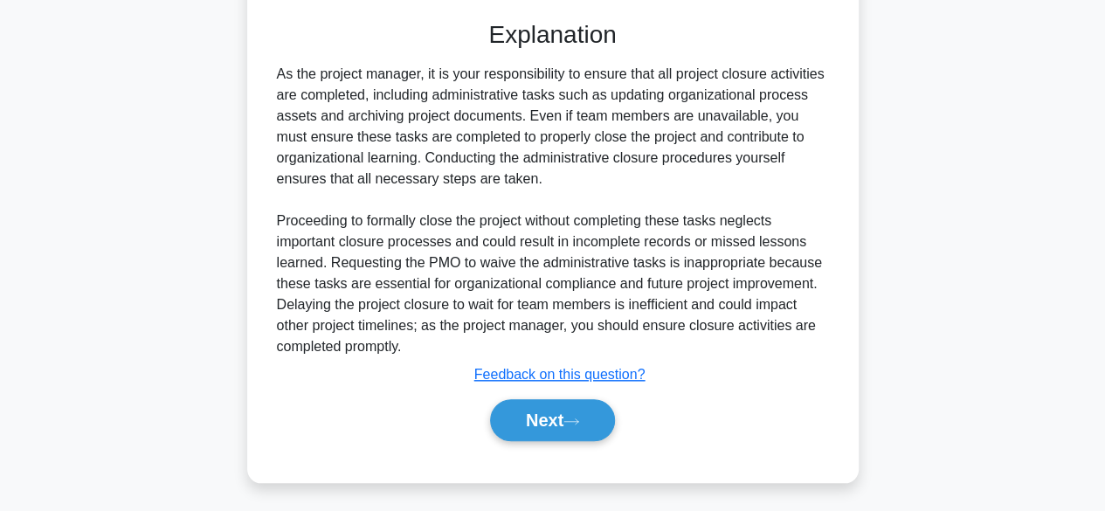
scroll to position [668, 0]
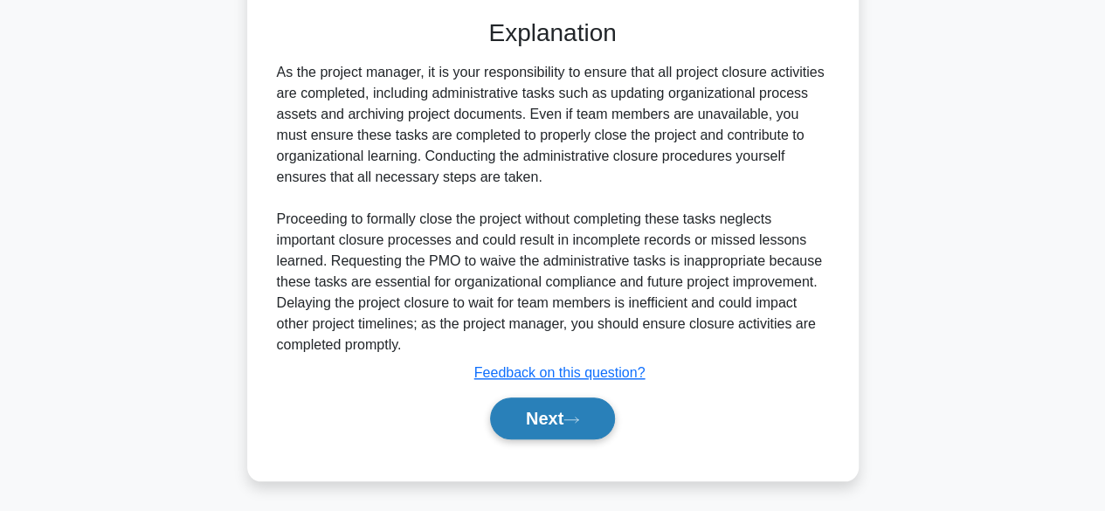
click at [556, 424] on button "Next" at bounding box center [552, 418] width 125 height 42
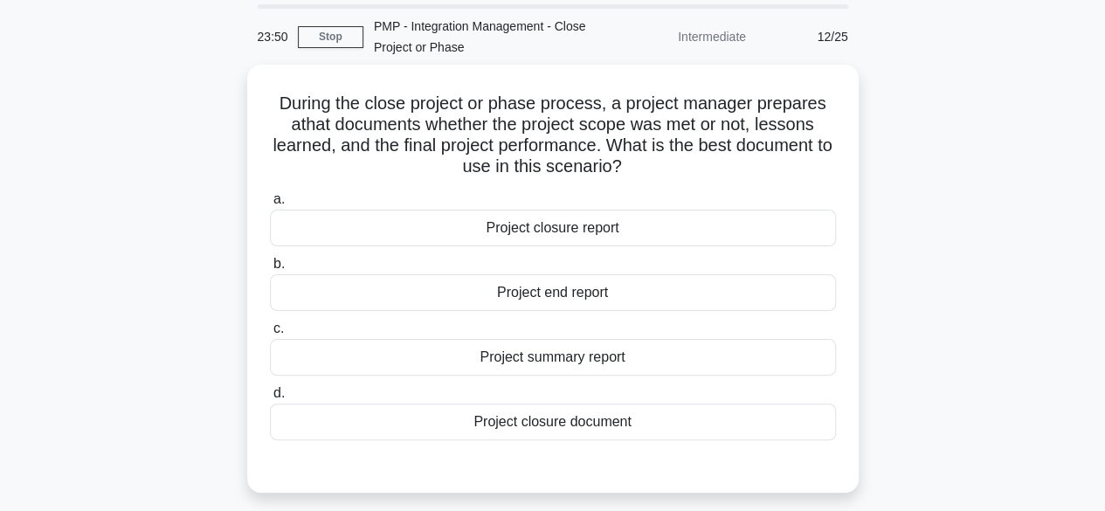
scroll to position [63, 0]
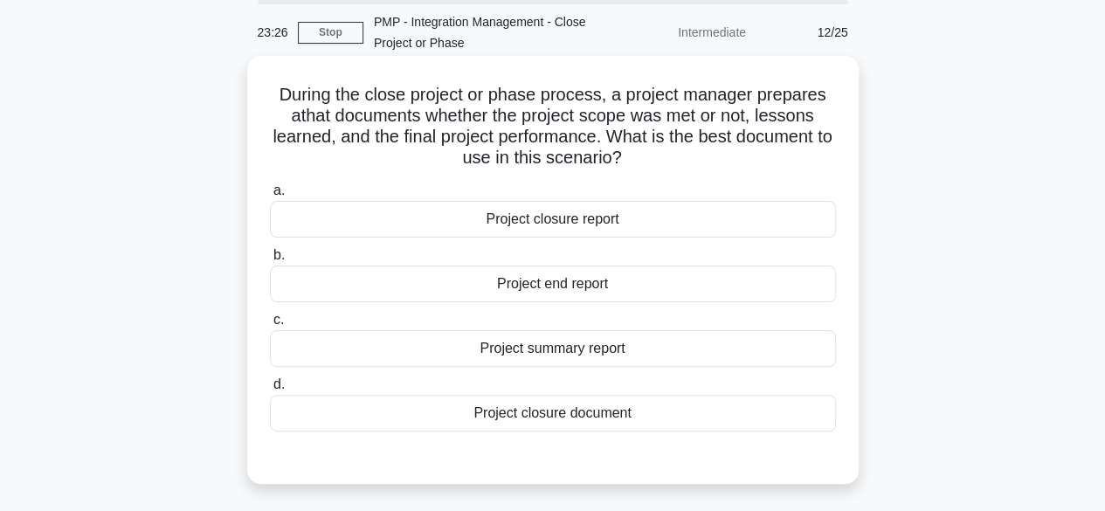
click at [681, 228] on div "Project closure report" at bounding box center [553, 219] width 566 height 37
click at [270, 197] on input "a. Project closure report" at bounding box center [270, 190] width 0 height 11
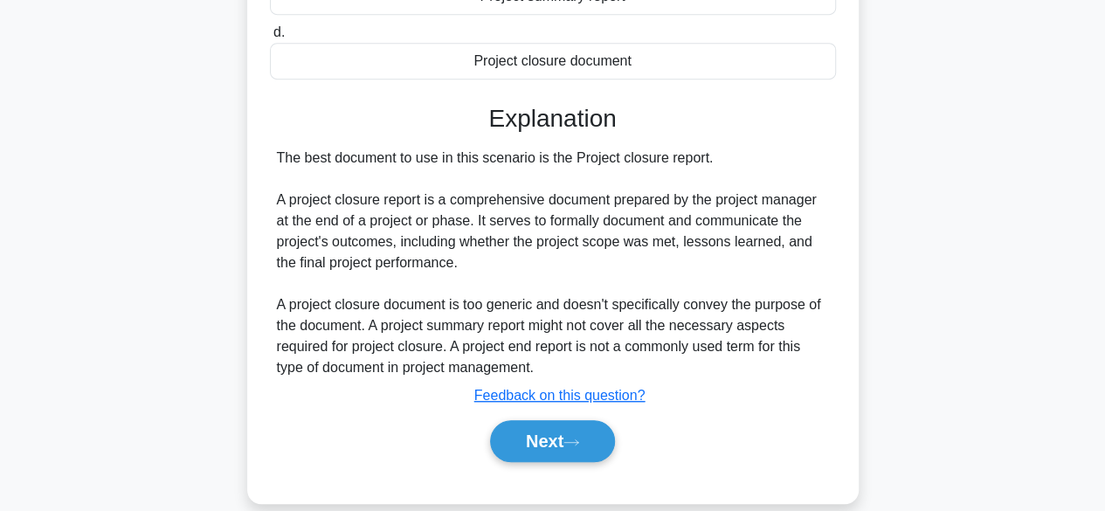
scroll to position [438, 0]
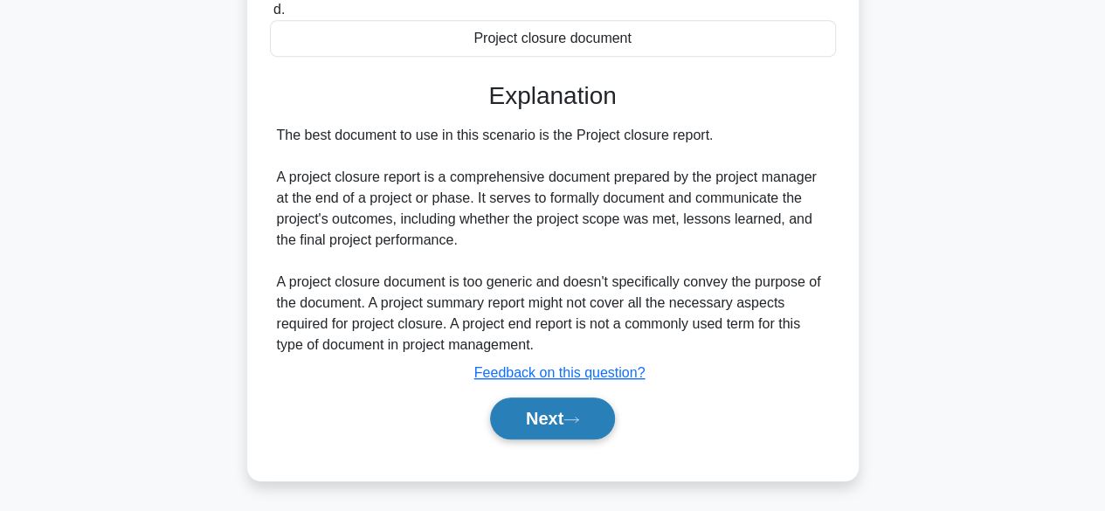
click at [569, 425] on button "Next" at bounding box center [552, 418] width 125 height 42
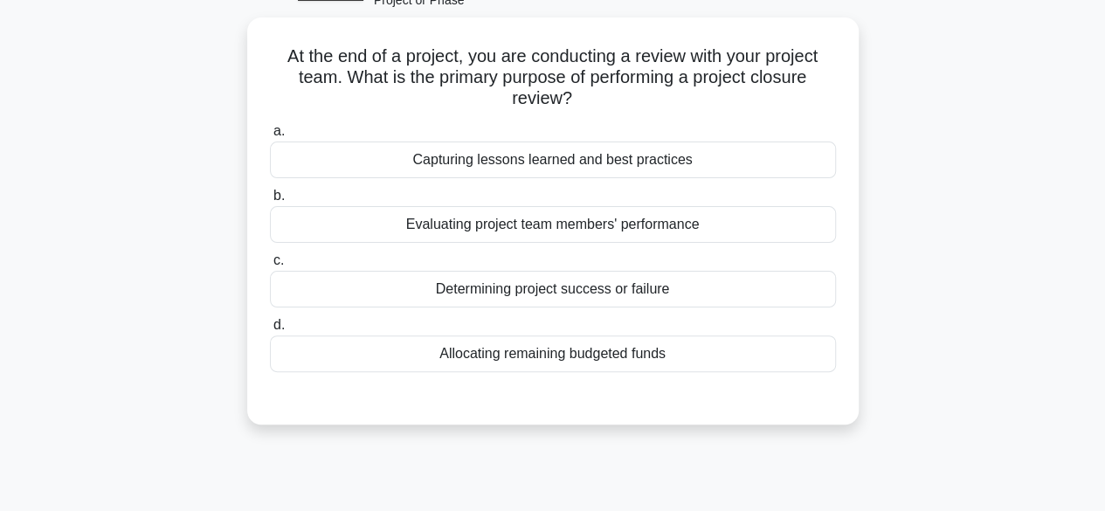
scroll to position [90, 0]
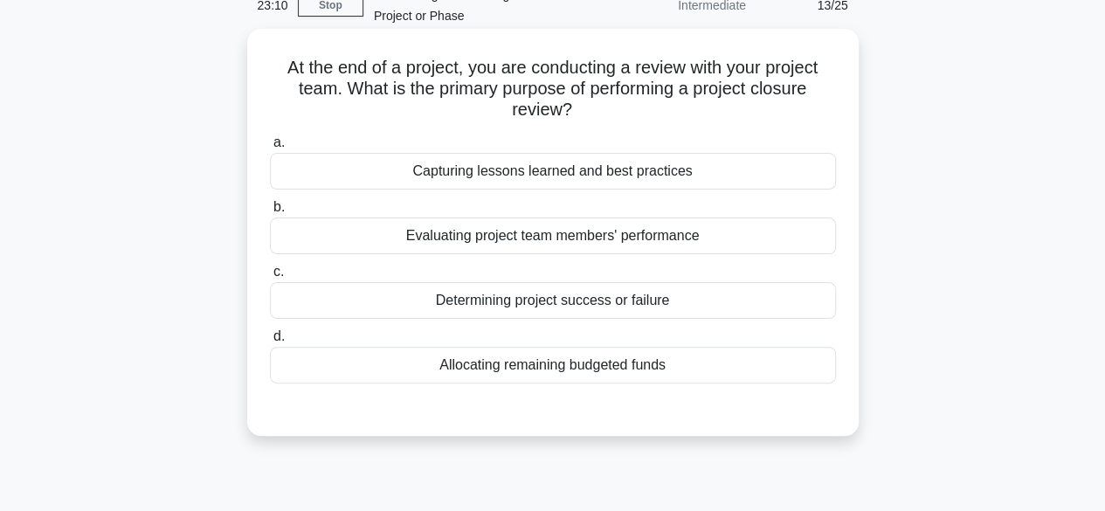
click at [622, 186] on div "Capturing lessons learned and best practices" at bounding box center [553, 171] width 566 height 37
click at [270, 148] on input "a. Capturing lessons learned and best practices" at bounding box center [270, 142] width 0 height 11
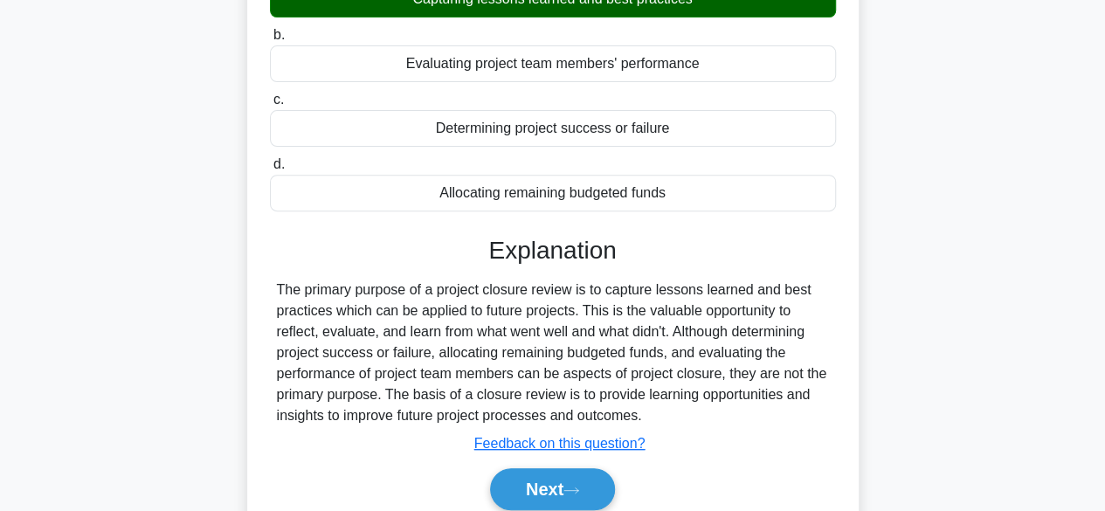
scroll to position [432, 0]
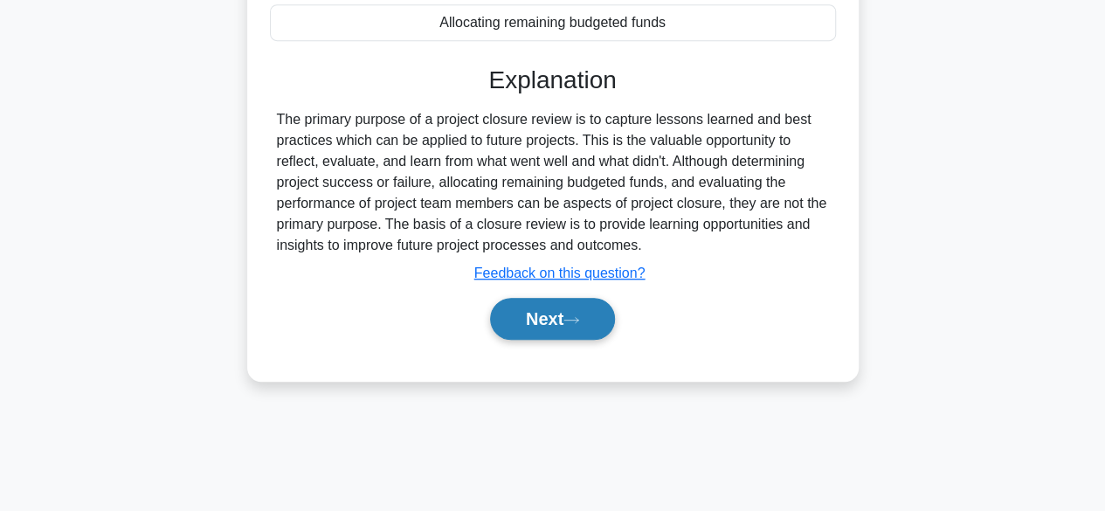
click at [555, 331] on button "Next" at bounding box center [552, 319] width 125 height 42
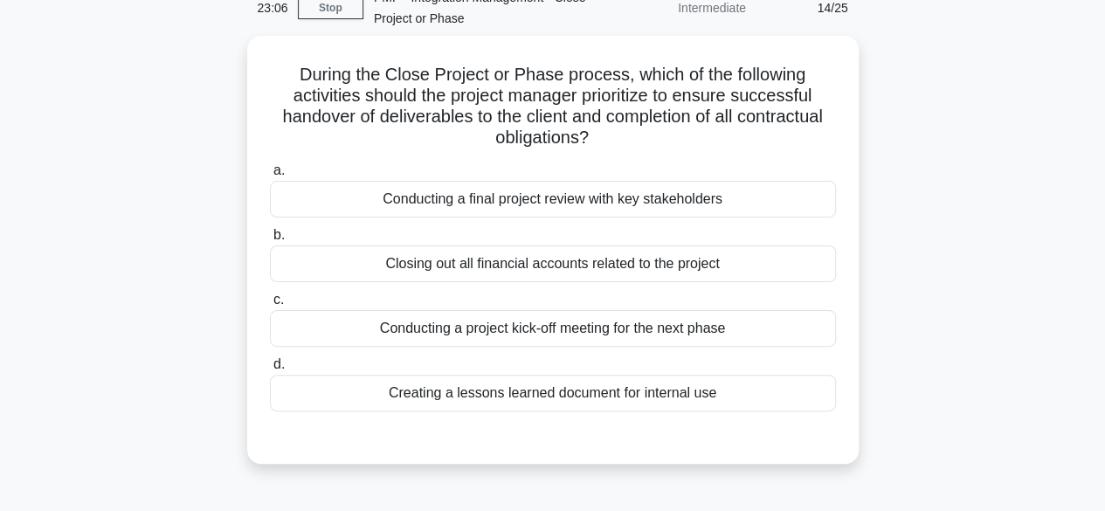
scroll to position [94, 0]
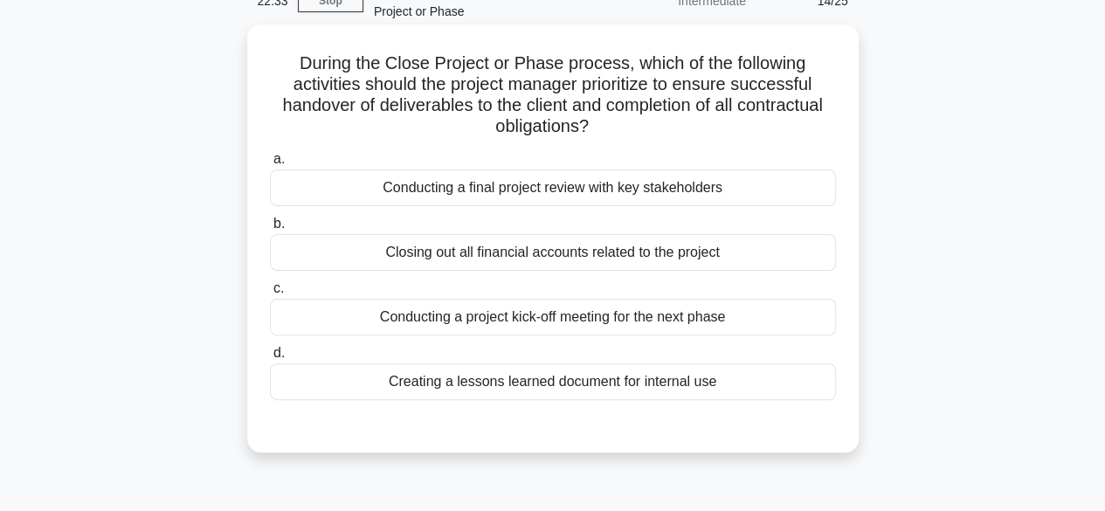
click at [653, 388] on div "Creating a lessons learned document for internal use" at bounding box center [553, 381] width 566 height 37
click at [270, 359] on input "d. Creating a lessons learned document for internal use" at bounding box center [270, 353] width 0 height 11
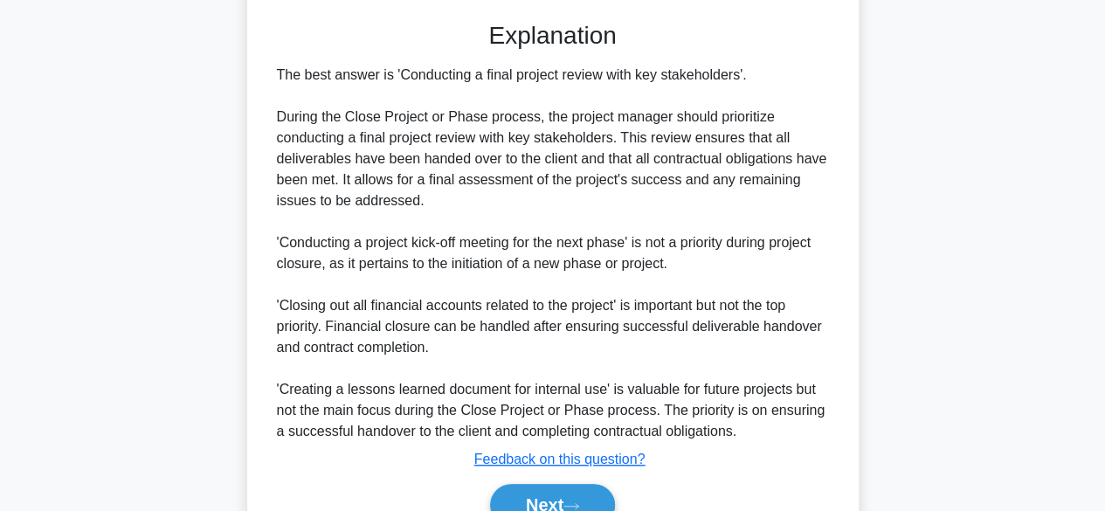
scroll to position [587, 0]
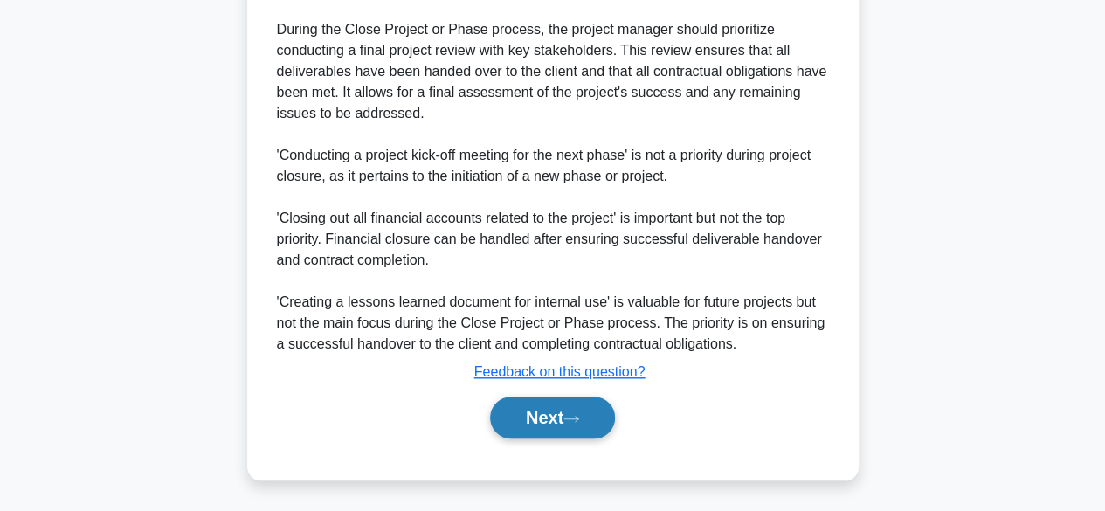
click at [564, 423] on button "Next" at bounding box center [552, 418] width 125 height 42
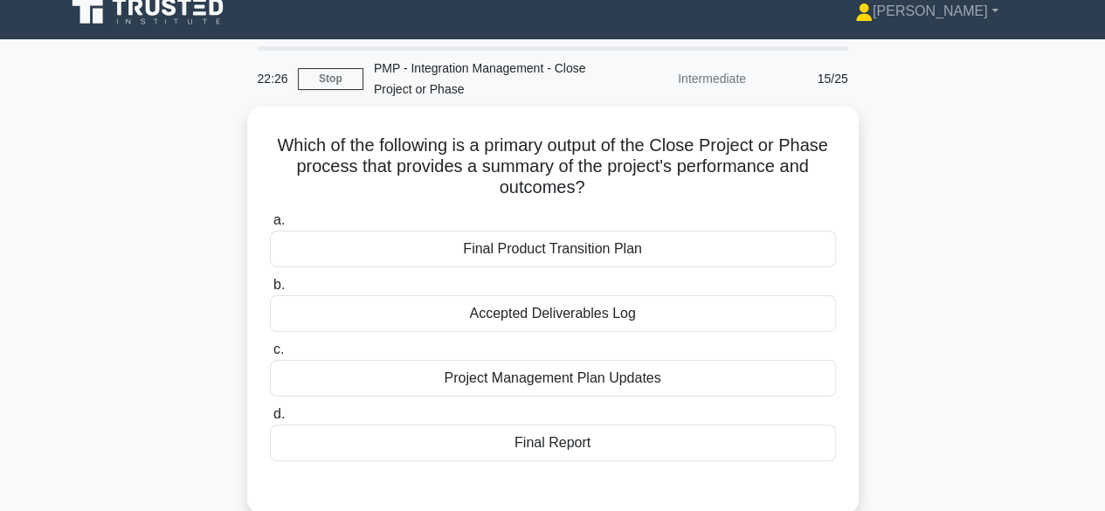
scroll to position [24, 0]
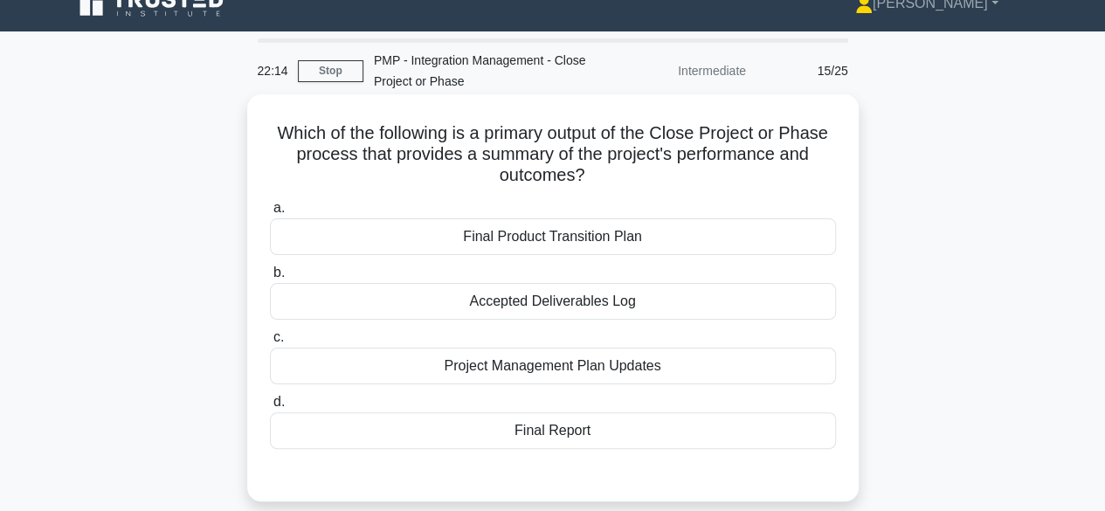
click at [589, 438] on div "Final Report" at bounding box center [553, 430] width 566 height 37
click at [270, 408] on input "d. Final Report" at bounding box center [270, 402] width 0 height 11
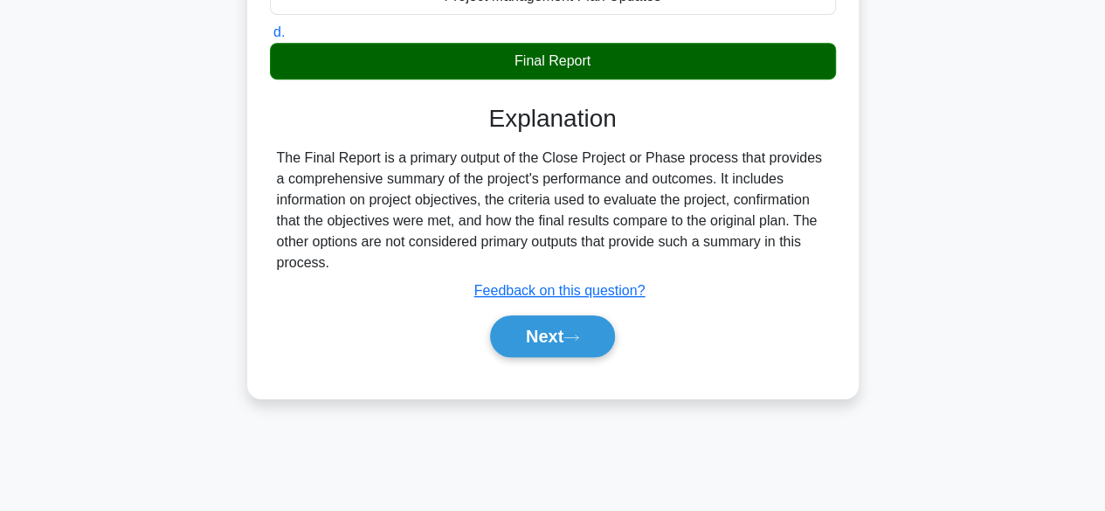
scroll to position [397, 0]
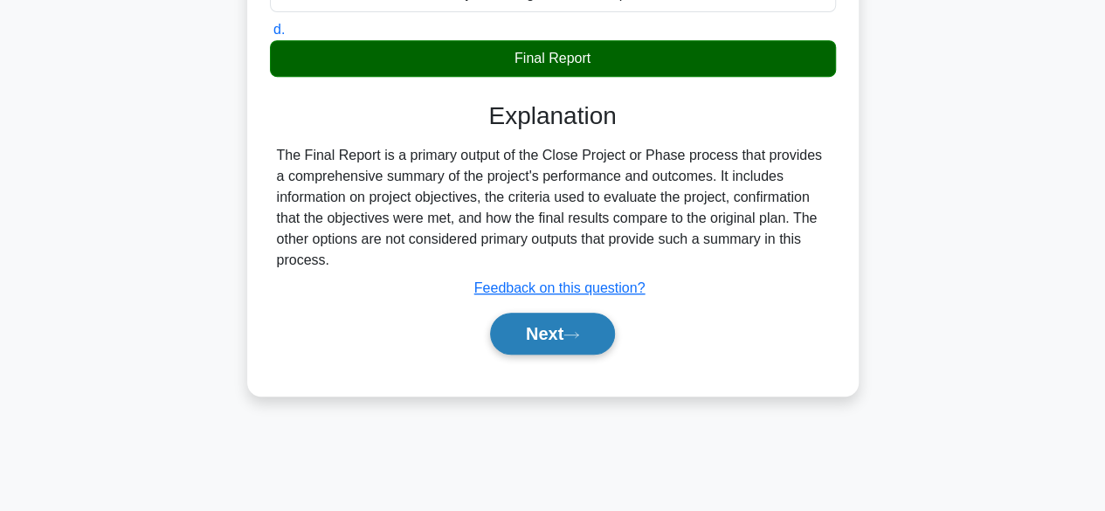
click at [550, 349] on button "Next" at bounding box center [552, 334] width 125 height 42
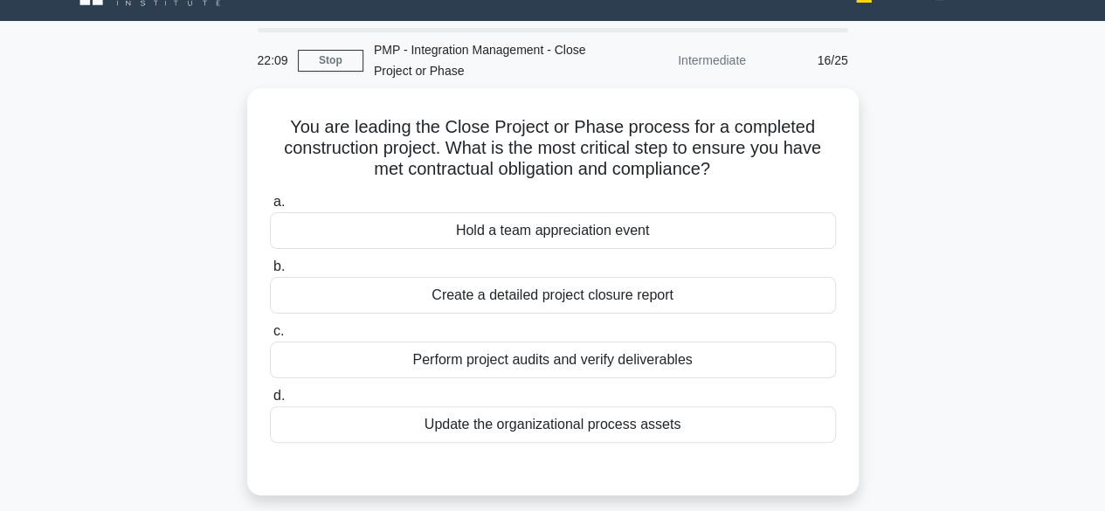
scroll to position [37, 0]
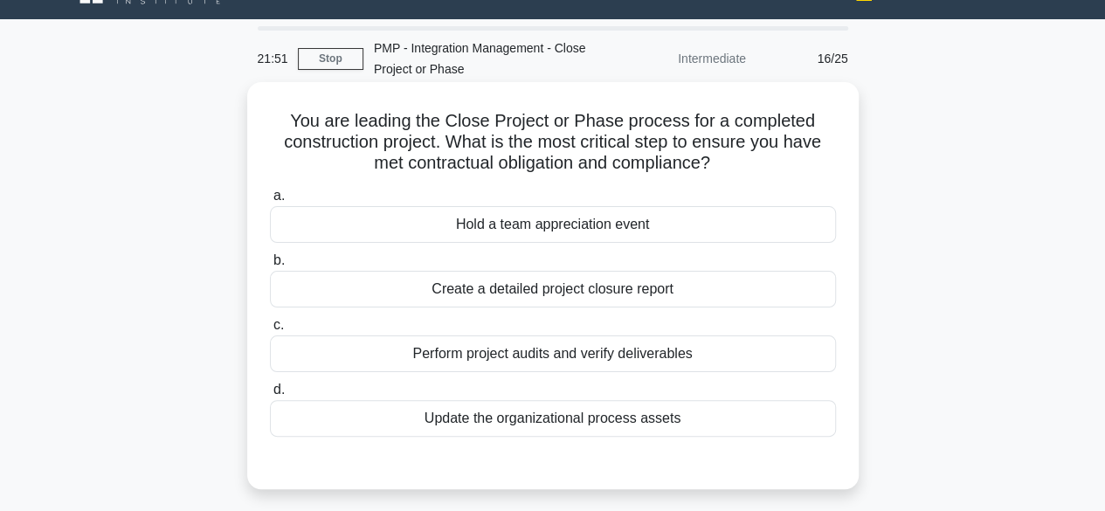
click at [655, 299] on div "Create a detailed project closure report" at bounding box center [553, 289] width 566 height 37
click at [270, 266] on input "b. Create a detailed project closure report" at bounding box center [270, 260] width 0 height 11
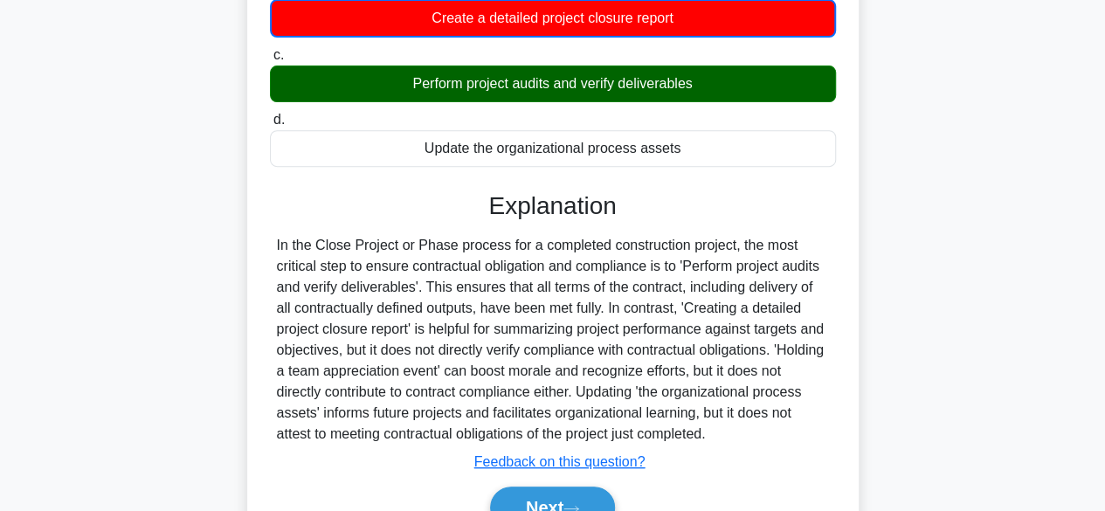
scroll to position [432, 0]
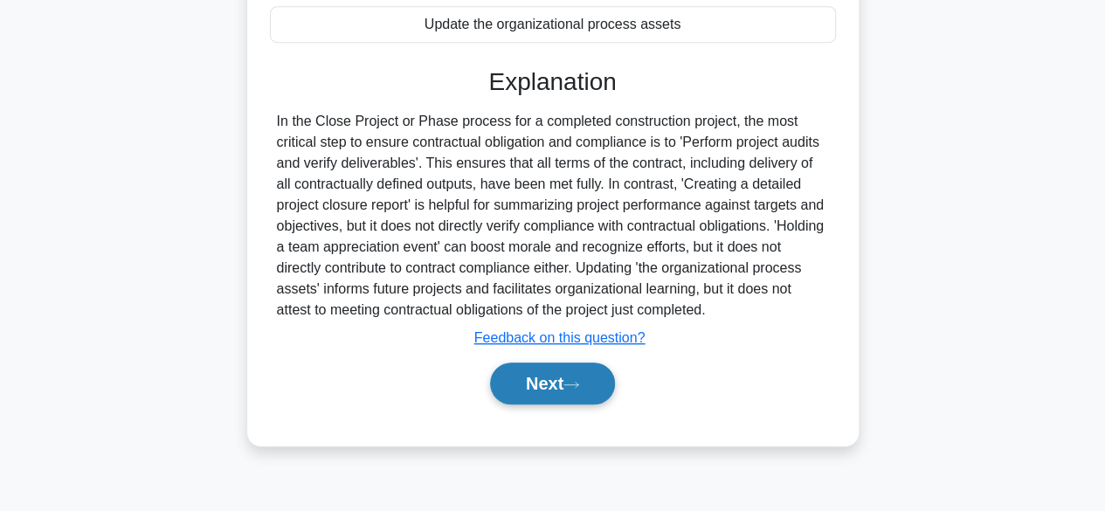
click at [553, 376] on button "Next" at bounding box center [552, 383] width 125 height 42
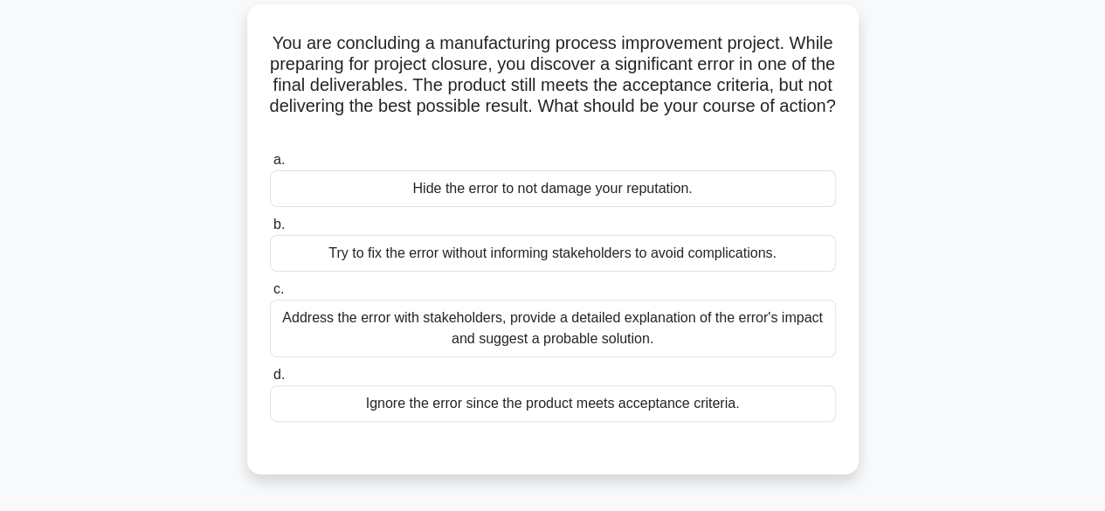
scroll to position [119, 0]
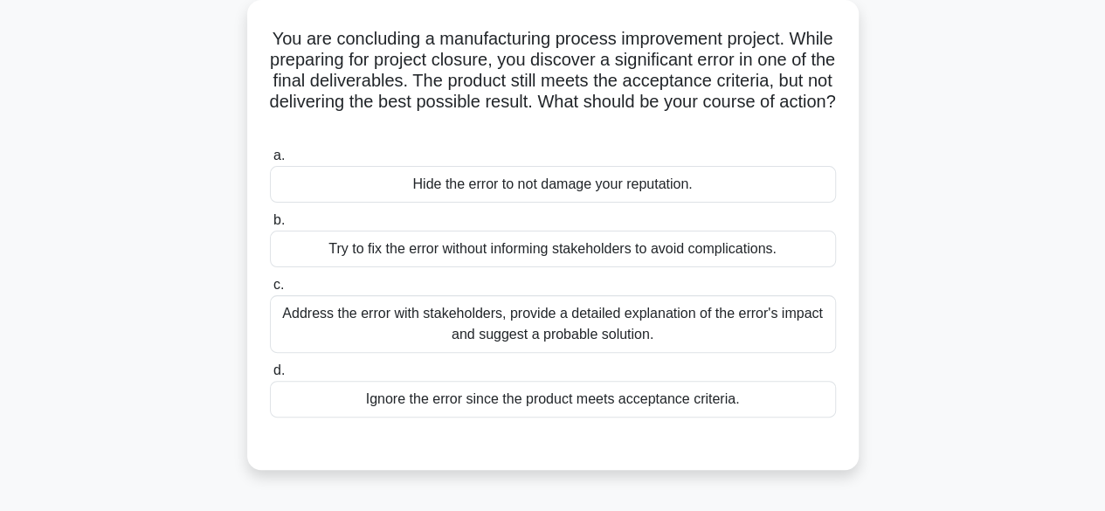
click at [641, 328] on div "Address the error with stakeholders, provide a detailed explanation of the erro…" at bounding box center [553, 324] width 566 height 58
click at [270, 291] on input "c. Address the error with stakeholders, provide a detailed explanation of the e…" at bounding box center [270, 285] width 0 height 11
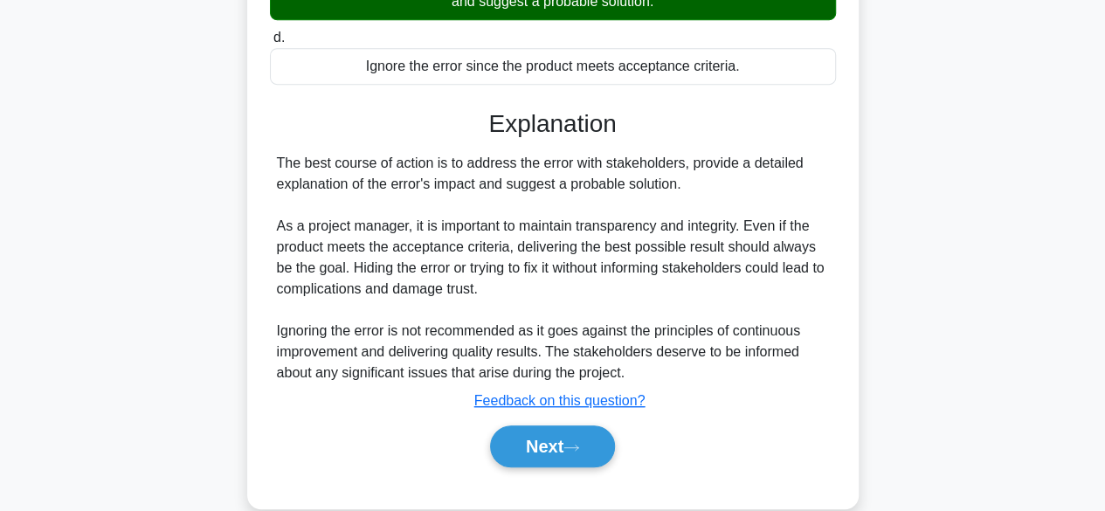
scroll to position [480, 0]
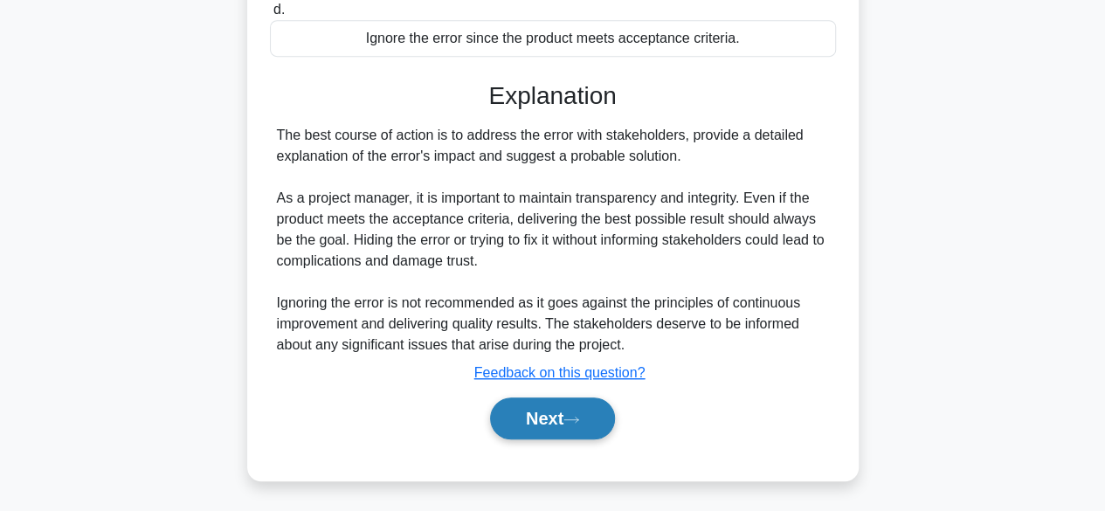
click at [569, 419] on button "Next" at bounding box center [552, 418] width 125 height 42
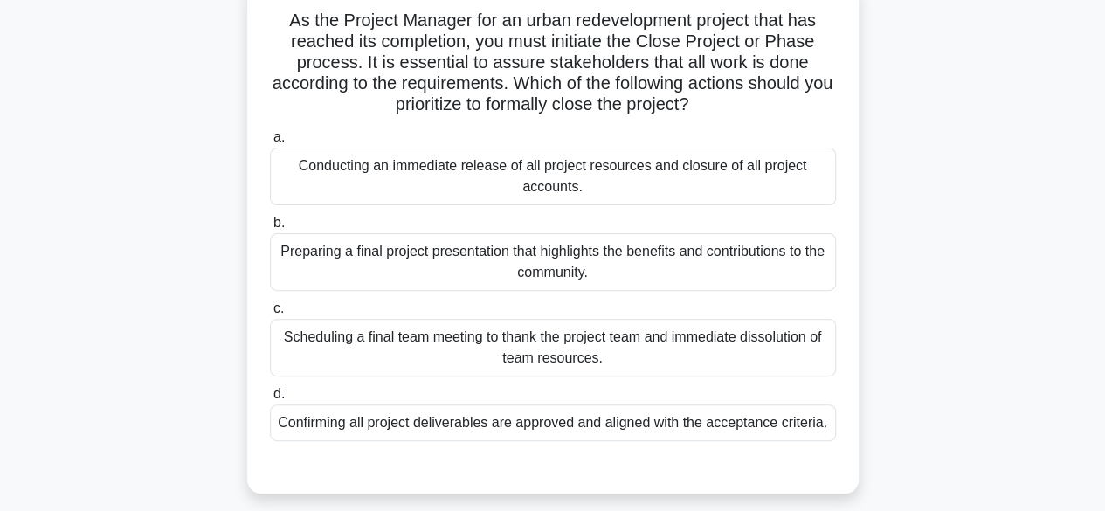
scroll to position [160, 0]
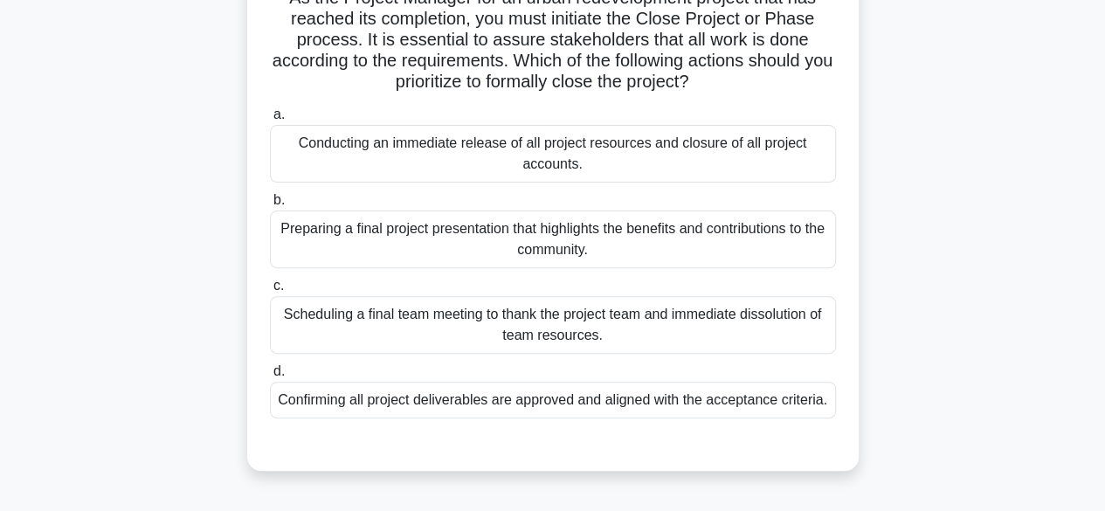
click at [624, 408] on div "Confirming all project deliverables are approved and aligned with the acceptanc…" at bounding box center [553, 400] width 566 height 37
click at [270, 377] on input "d. Confirming all project deliverables are approved and aligned with the accept…" at bounding box center [270, 371] width 0 height 11
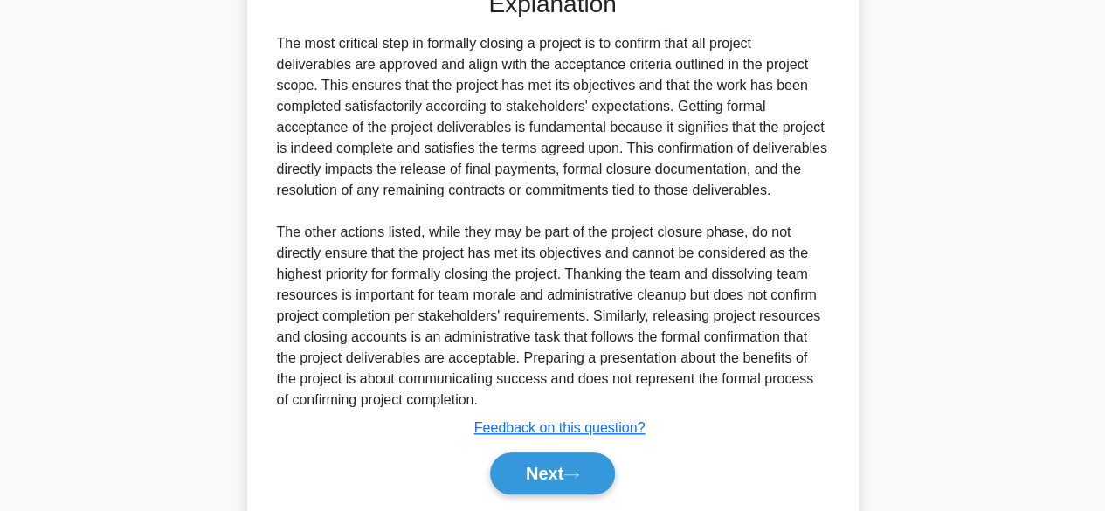
scroll to position [689, 0]
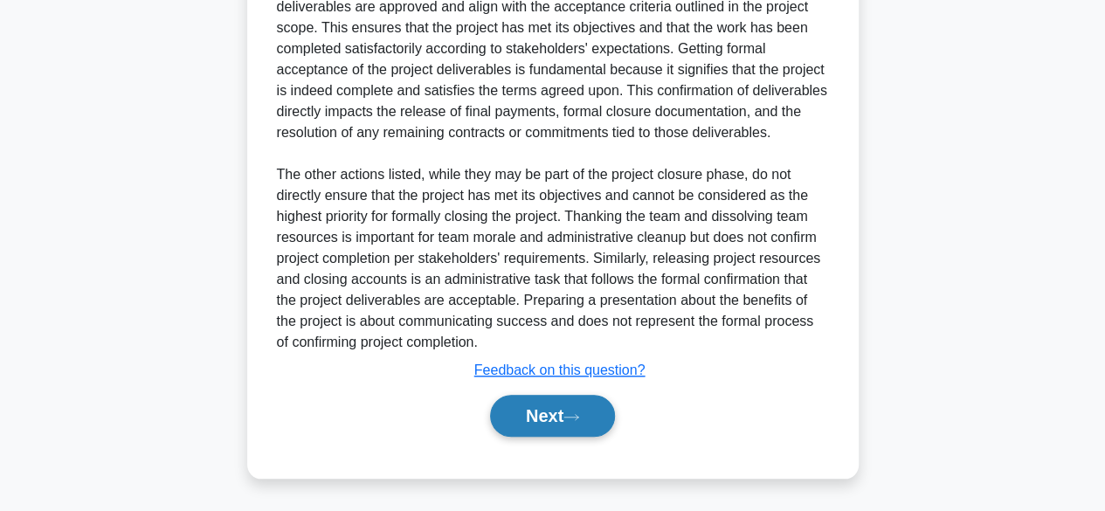
click at [553, 430] on button "Next" at bounding box center [552, 416] width 125 height 42
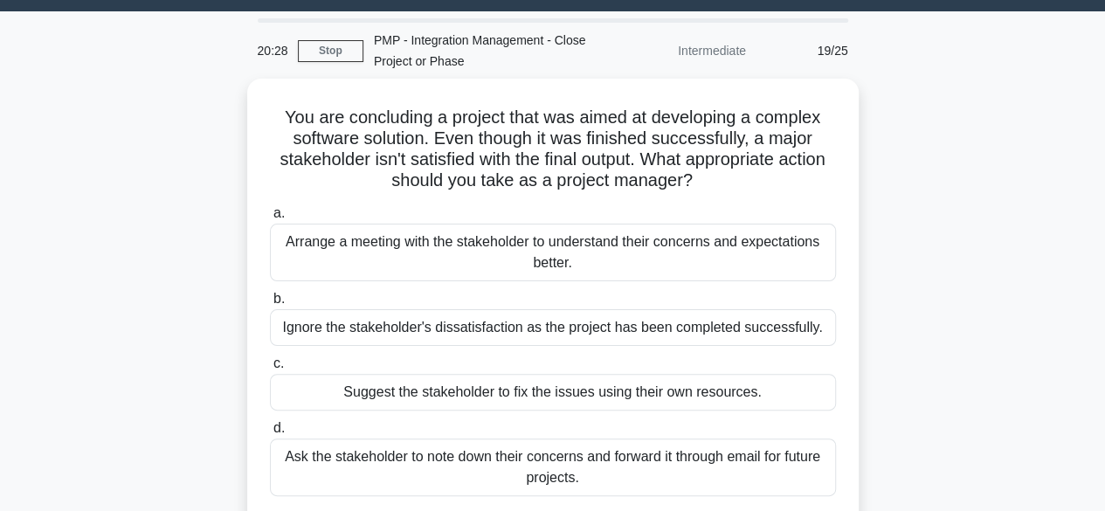
scroll to position [44, 0]
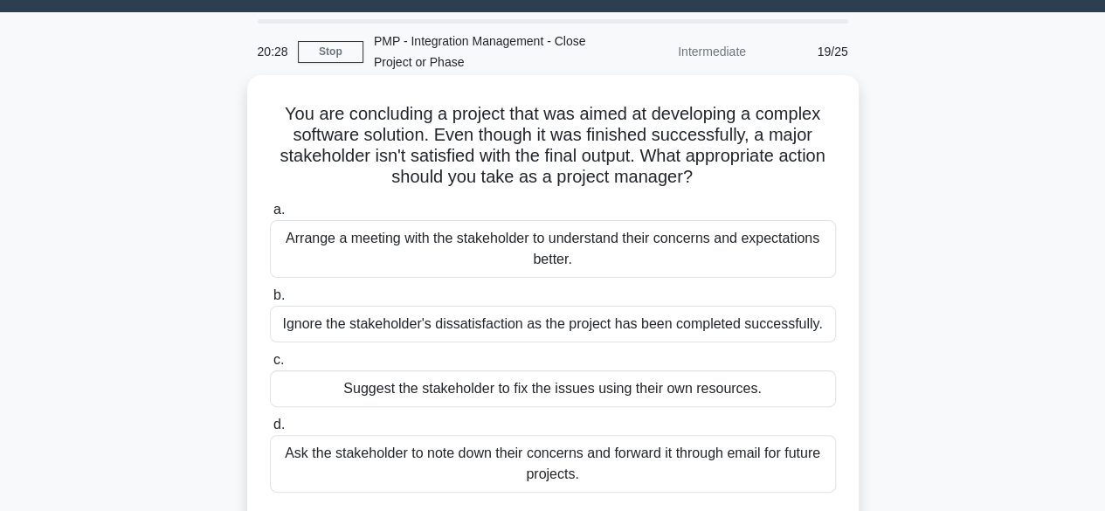
click at [701, 253] on div "Arrange a meeting with the stakeholder to understand their concerns and expecta…" at bounding box center [553, 249] width 566 height 58
click at [270, 216] on input "a. Arrange a meeting with the stakeholder to understand their concerns and expe…" at bounding box center [270, 209] width 0 height 11
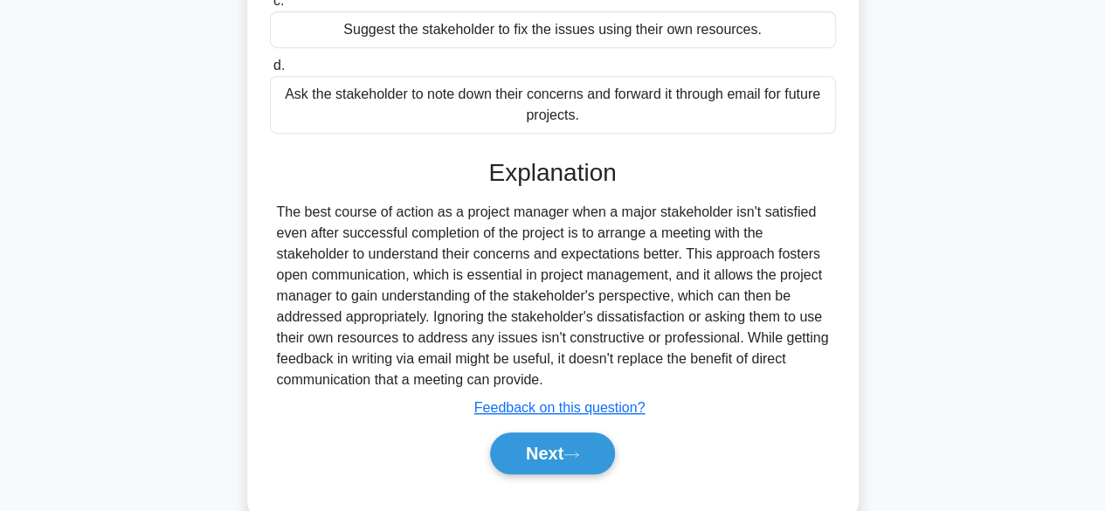
scroll to position [438, 0]
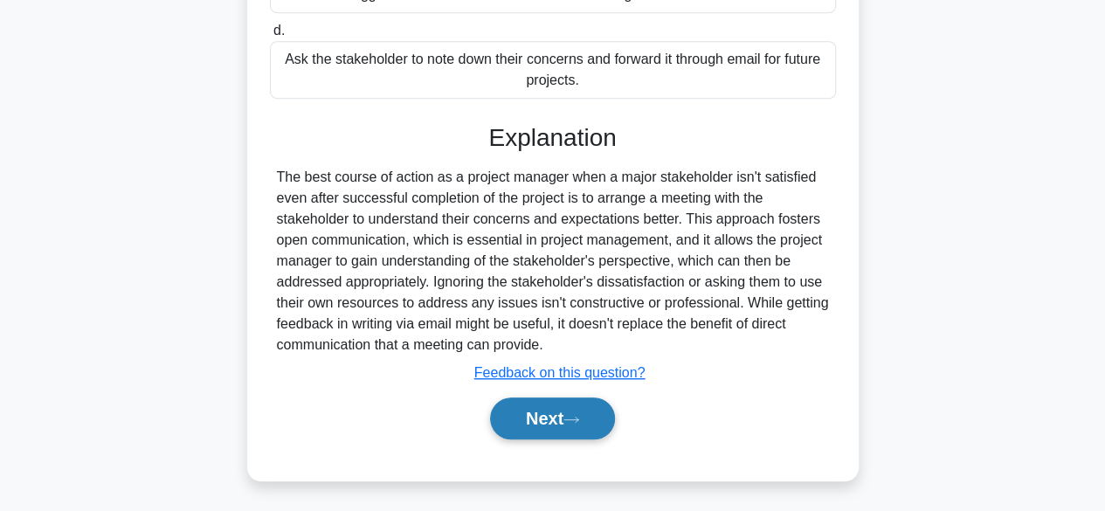
click at [560, 423] on button "Next" at bounding box center [552, 418] width 125 height 42
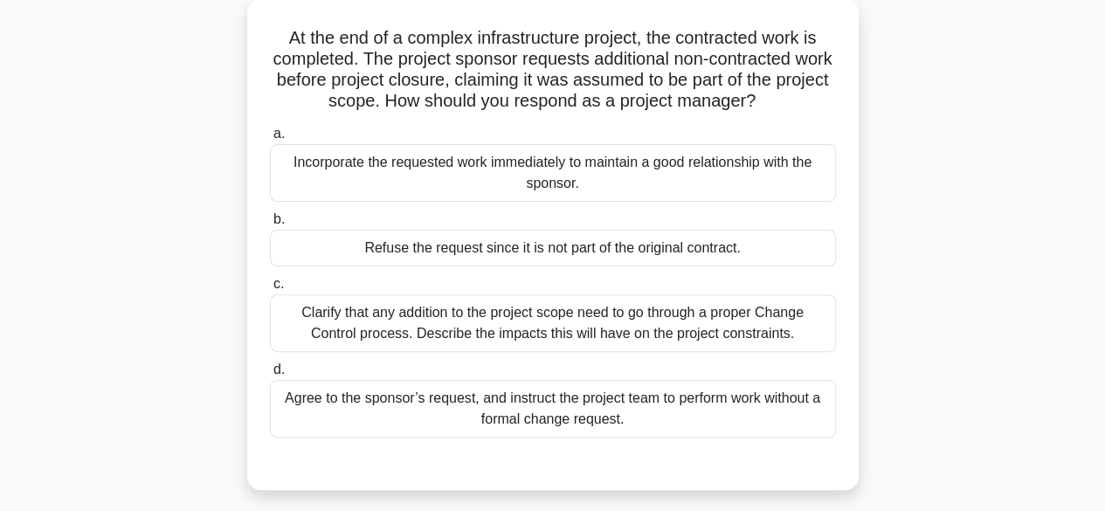
scroll to position [123, 0]
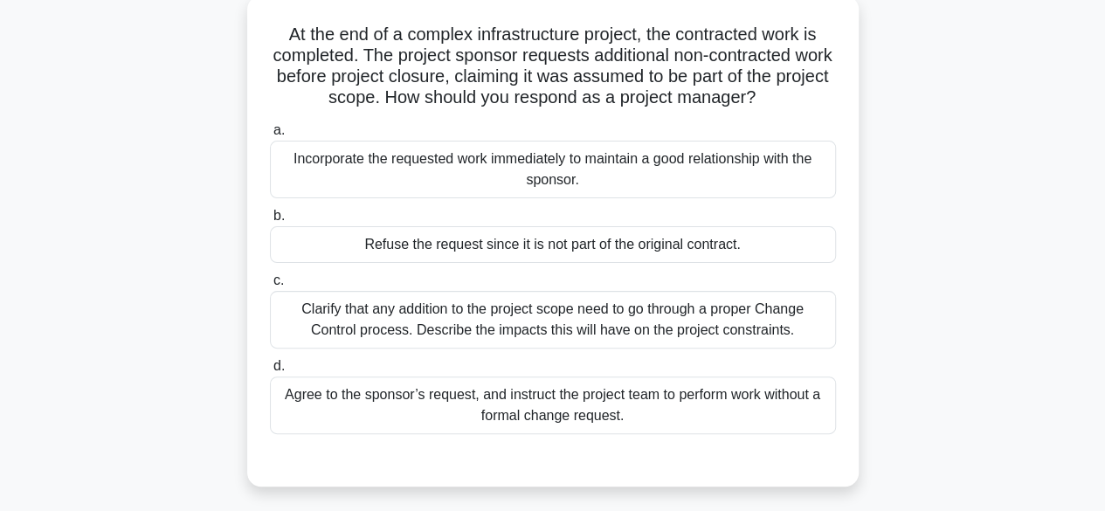
click at [603, 335] on div "Clarify that any addition to the project scope need to go through a proper Chan…" at bounding box center [553, 320] width 566 height 58
click at [270, 286] on input "c. Clarify that any addition to the project scope need to go through a proper C…" at bounding box center [270, 280] width 0 height 11
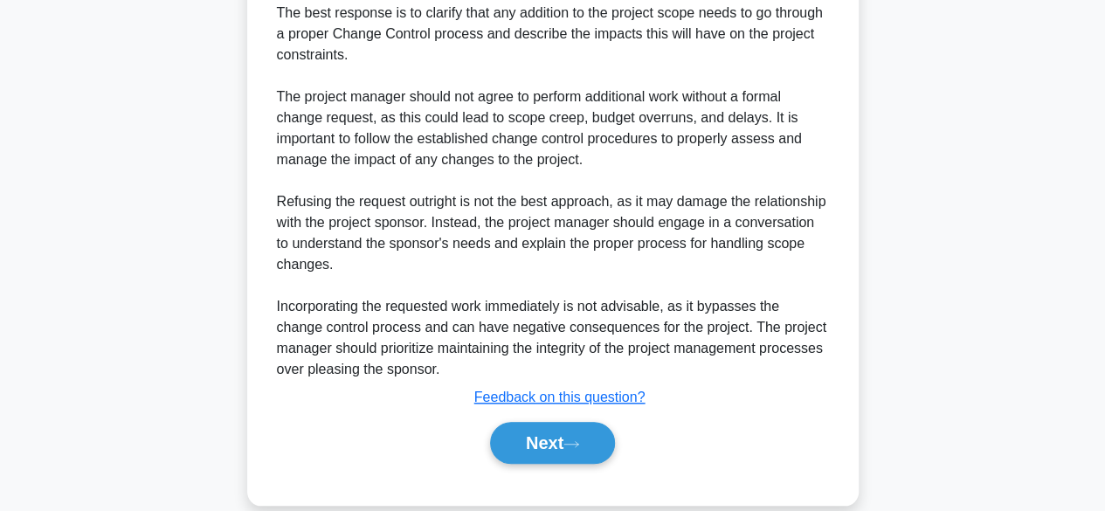
scroll to position [647, 0]
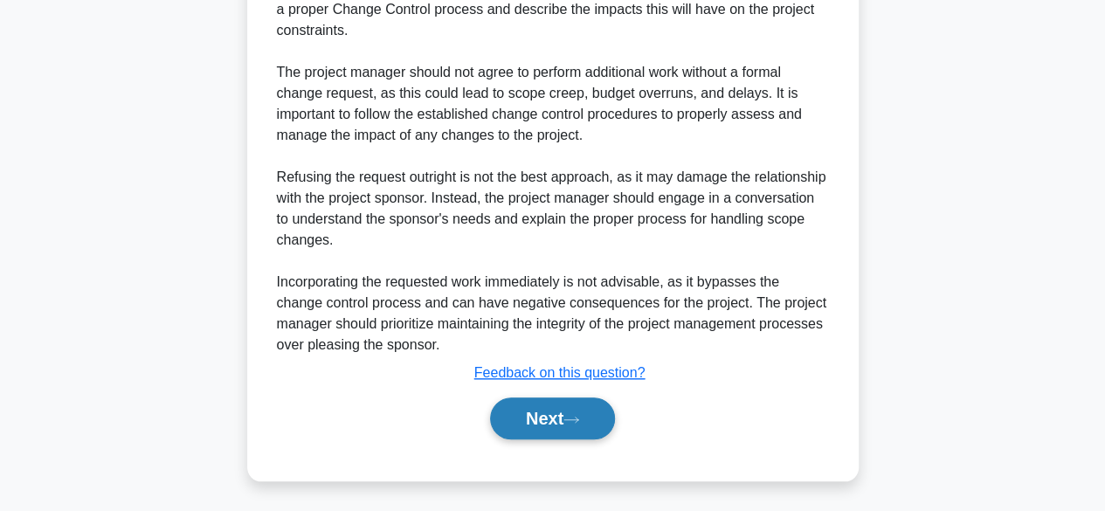
click at [551, 425] on button "Next" at bounding box center [552, 418] width 125 height 42
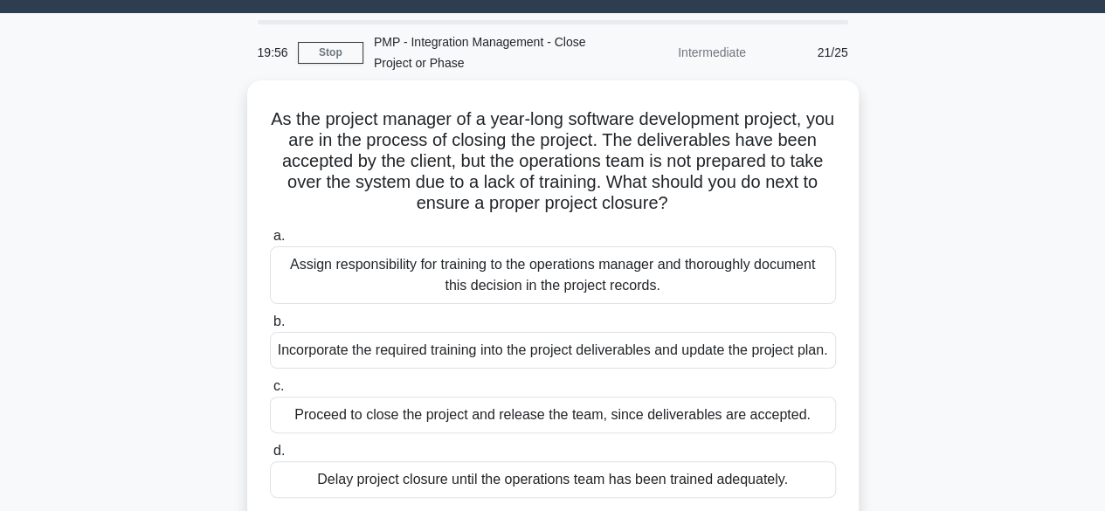
scroll to position [40, 0]
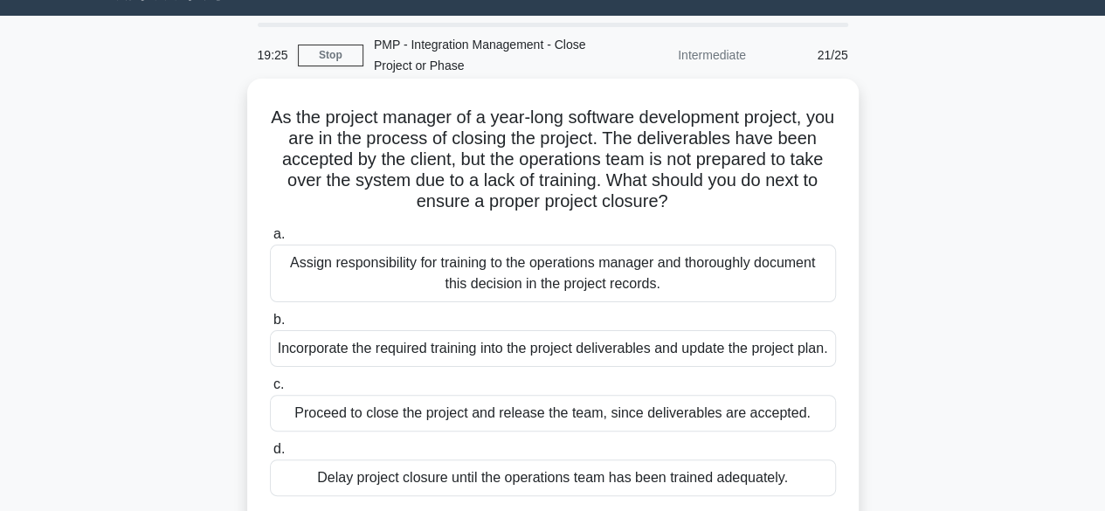
click at [695, 367] on div "Incorporate the required training into the project deliverables and update the …" at bounding box center [553, 348] width 566 height 37
click at [270, 326] on input "b. Incorporate the required training into the project deliverables and update t…" at bounding box center [270, 319] width 0 height 11
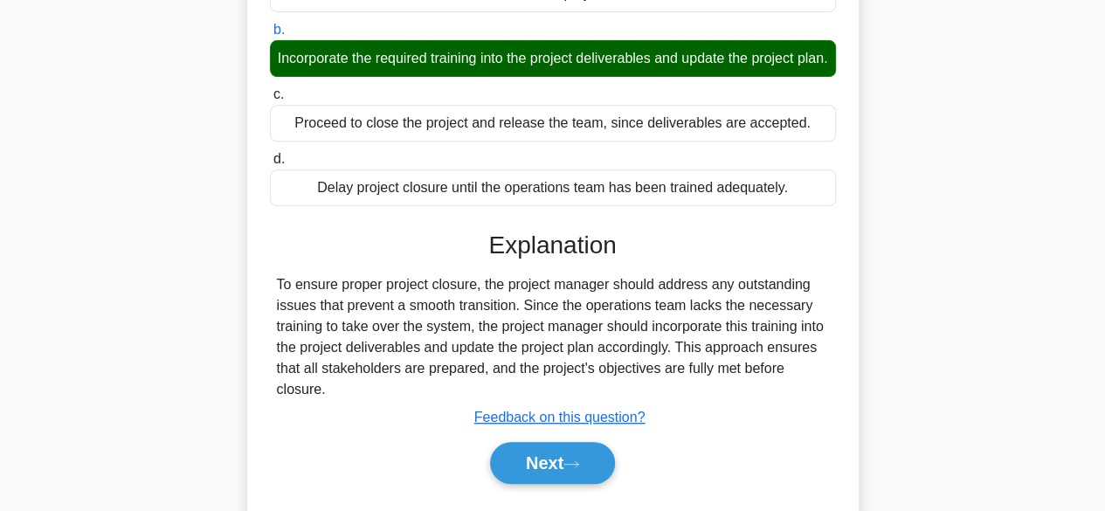
scroll to position [432, 0]
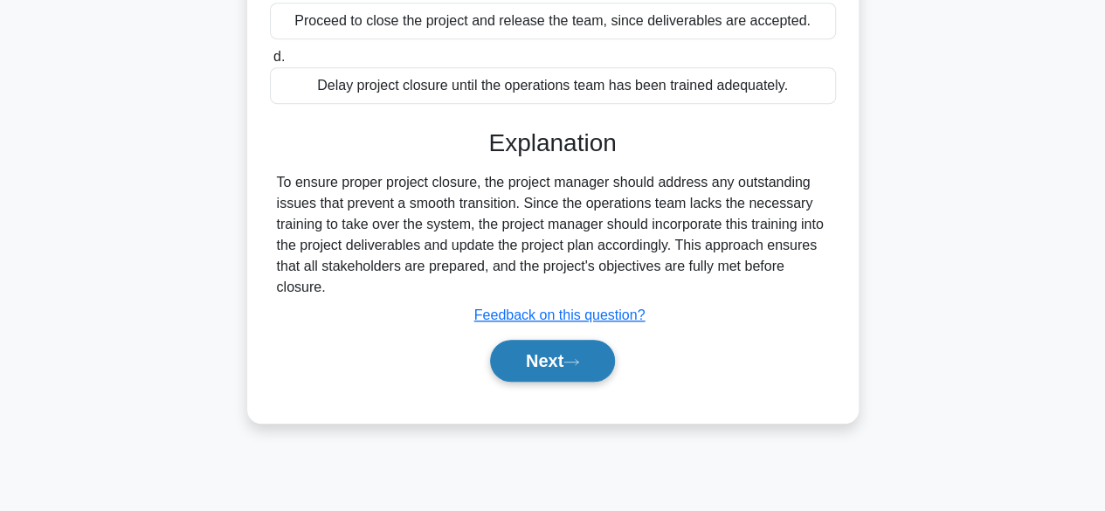
click at [547, 382] on button "Next" at bounding box center [552, 361] width 125 height 42
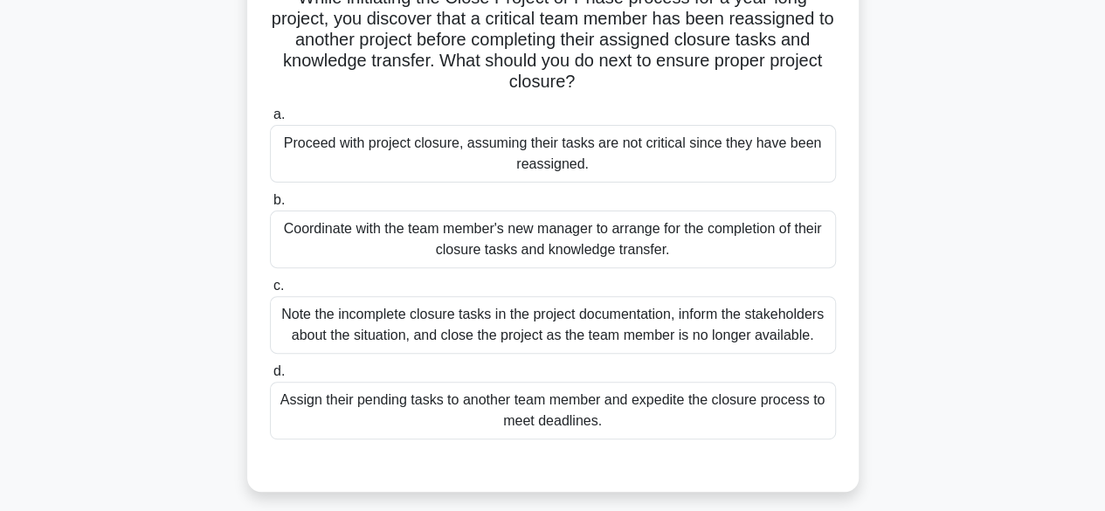
scroll to position [162, 0]
click at [633, 246] on div "Coordinate with the team member's new manager to arrange for the completion of …" at bounding box center [553, 238] width 566 height 58
click at [270, 204] on input "b. Coordinate with the team member's new manager to arrange for the completion …" at bounding box center [270, 198] width 0 height 11
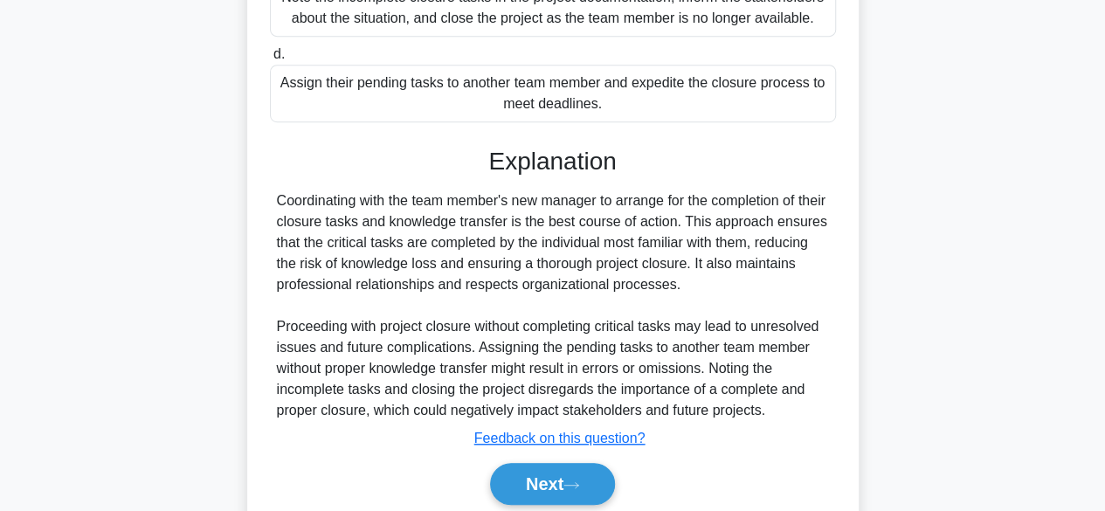
scroll to position [542, 0]
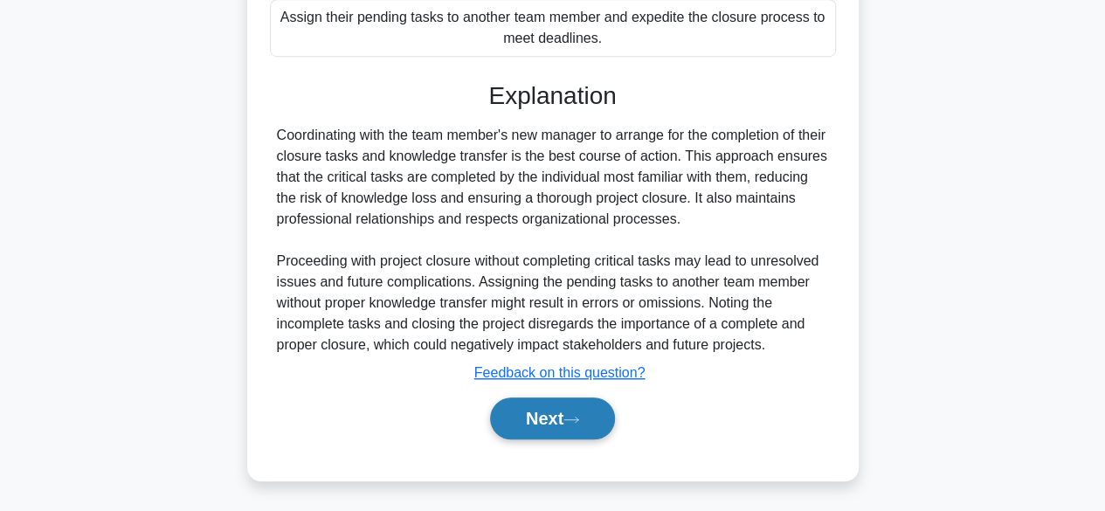
click at [557, 423] on button "Next" at bounding box center [552, 418] width 125 height 42
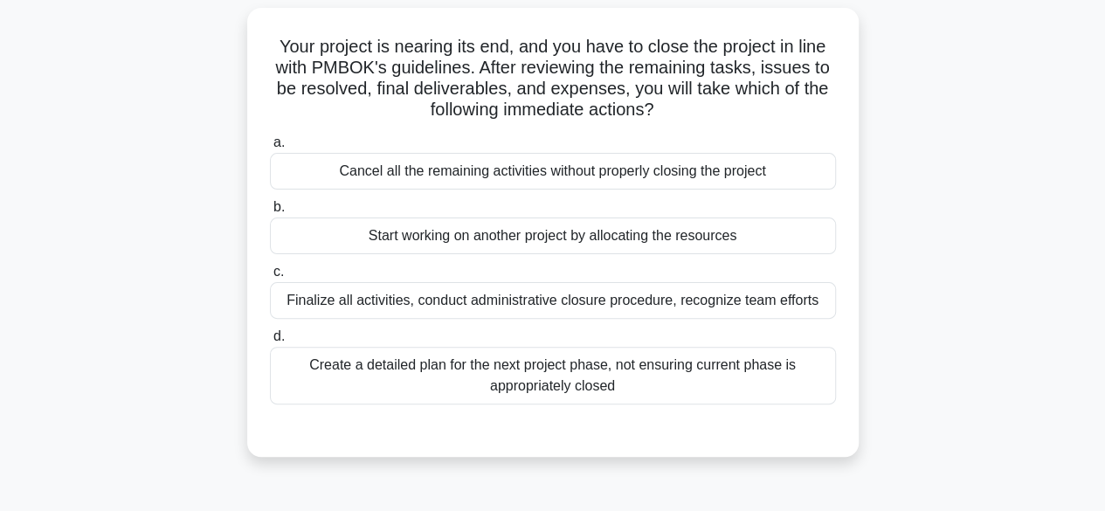
scroll to position [116, 0]
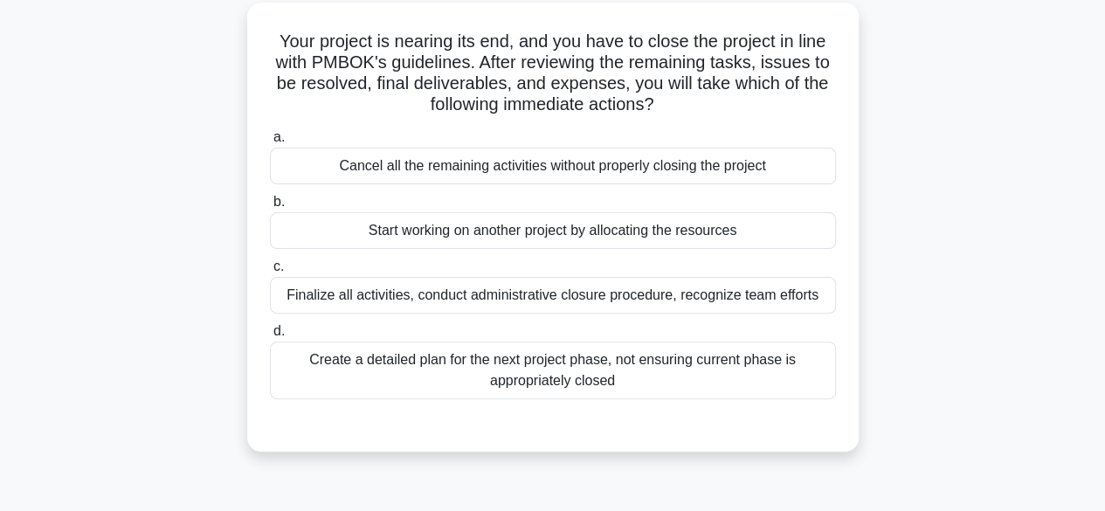
click at [674, 309] on div "Finalize all activities, conduct administrative closure procedure, recognize te…" at bounding box center [553, 295] width 566 height 37
click at [270, 273] on input "c. Finalize all activities, conduct administrative closure procedure, recognize…" at bounding box center [270, 266] width 0 height 11
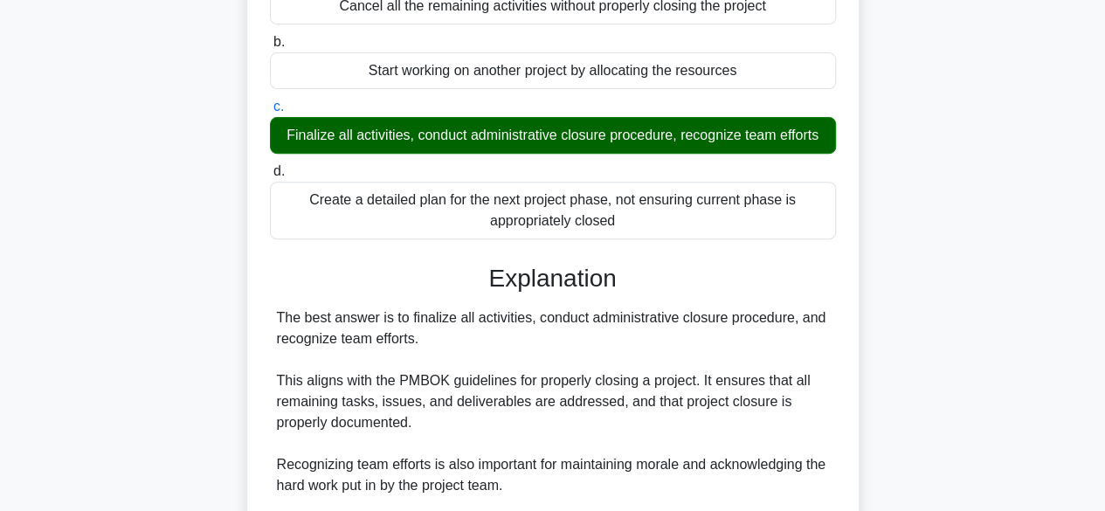
scroll to position [584, 0]
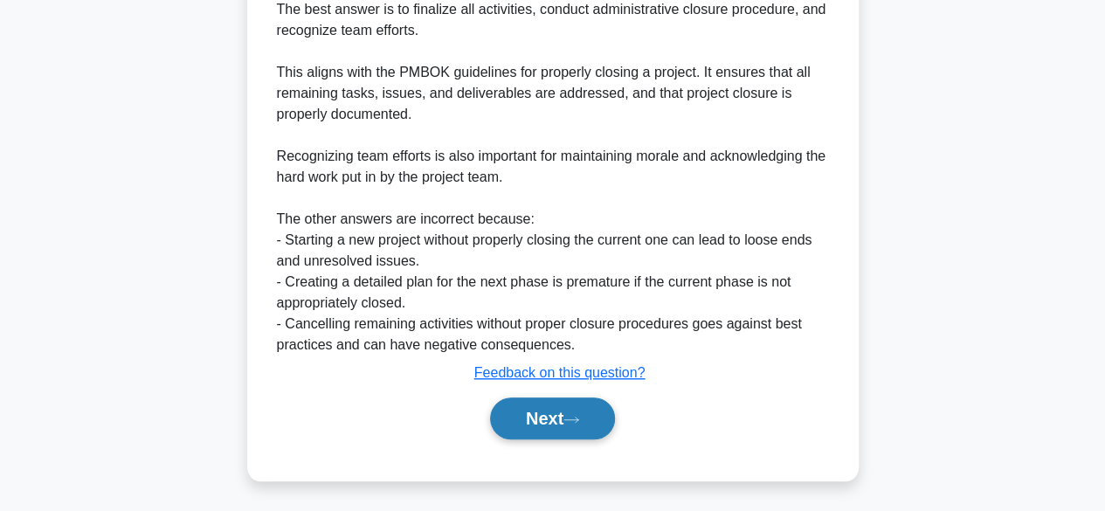
click at [545, 415] on button "Next" at bounding box center [552, 418] width 125 height 42
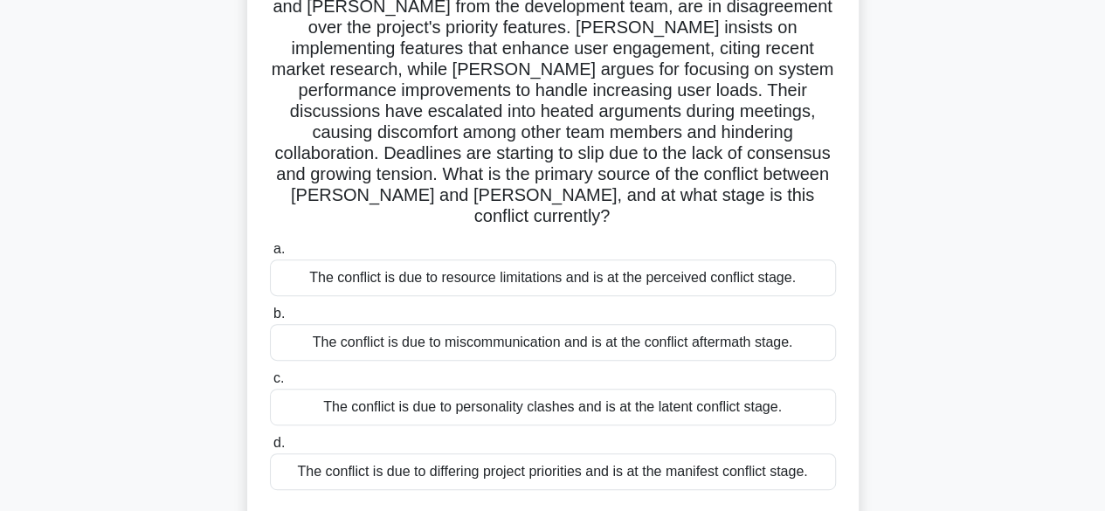
scroll to position [196, 0]
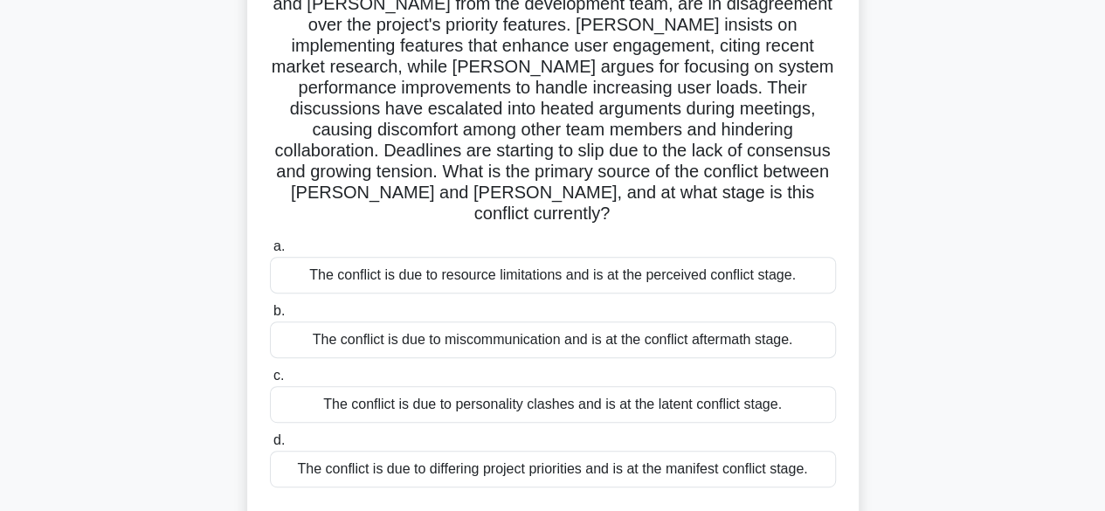
click at [714, 261] on div "The conflict is due to resource limitations and is at the perceived conflict st…" at bounding box center [553, 275] width 566 height 37
click at [270, 252] on input "a. The conflict is due to resource limitations and is at the perceived conflict…" at bounding box center [270, 246] width 0 height 11
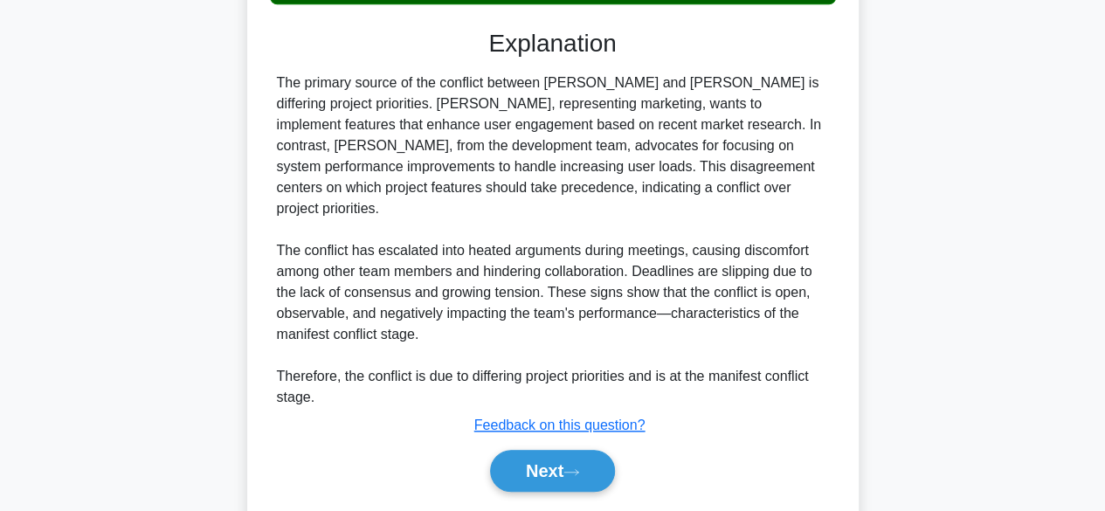
scroll to position [692, 0]
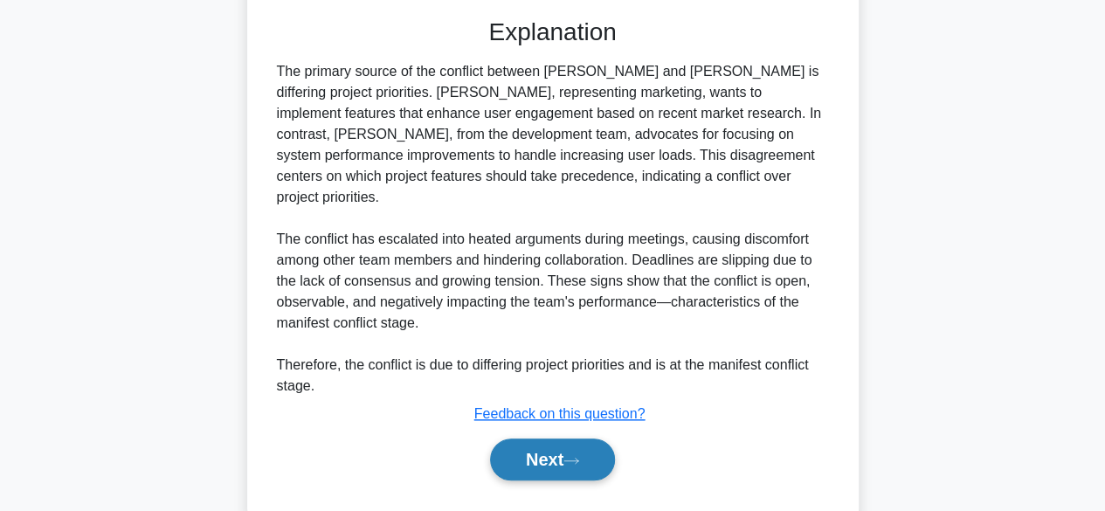
click at [552, 438] on button "Next" at bounding box center [552, 459] width 125 height 42
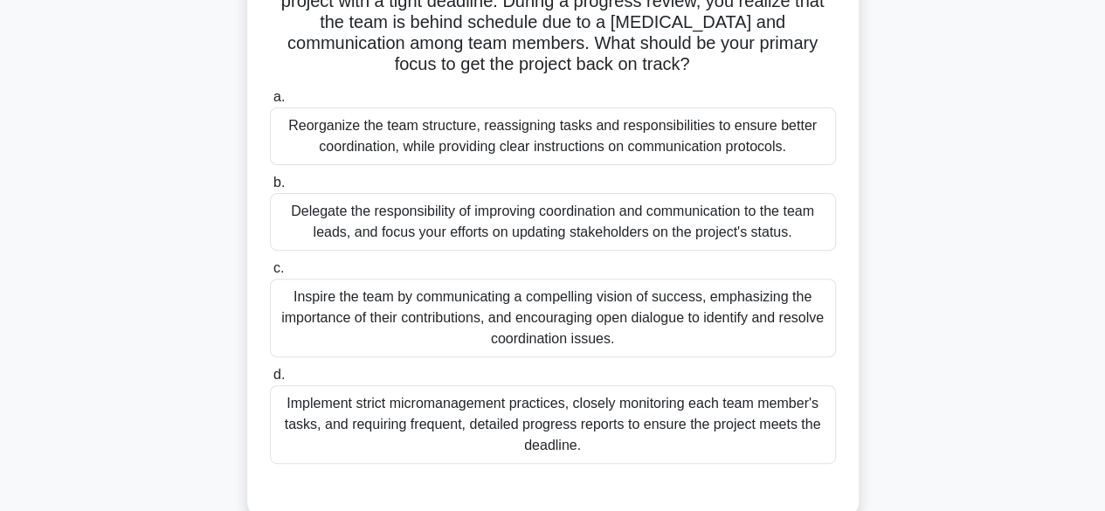
scroll to position [186, 0]
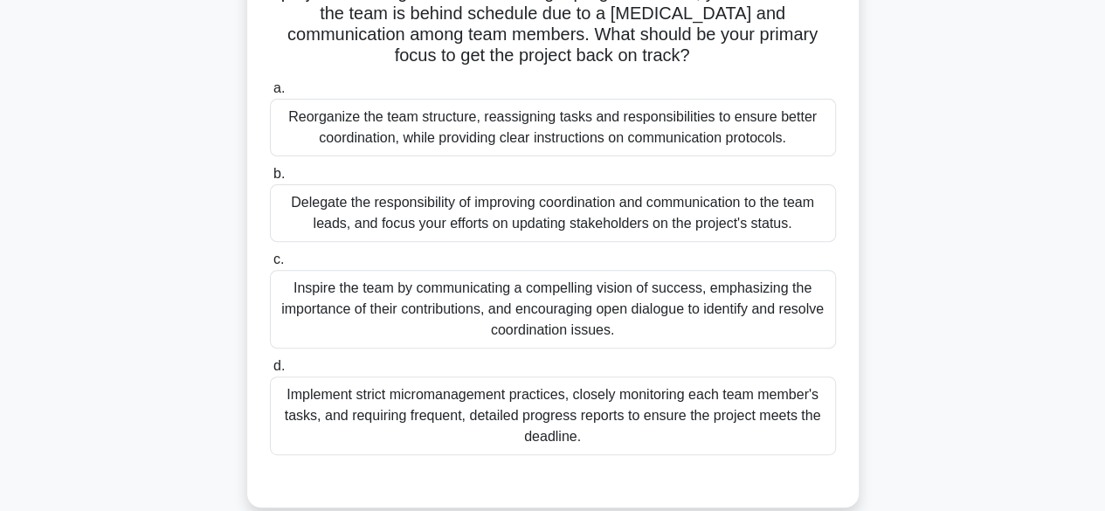
click at [571, 307] on div "Inspire the team by communicating a compelling vision of success, emphasizing t…" at bounding box center [553, 309] width 566 height 79
click at [270, 266] on input "c. Inspire the team by communicating a compelling vision of success, emphasizin…" at bounding box center [270, 259] width 0 height 11
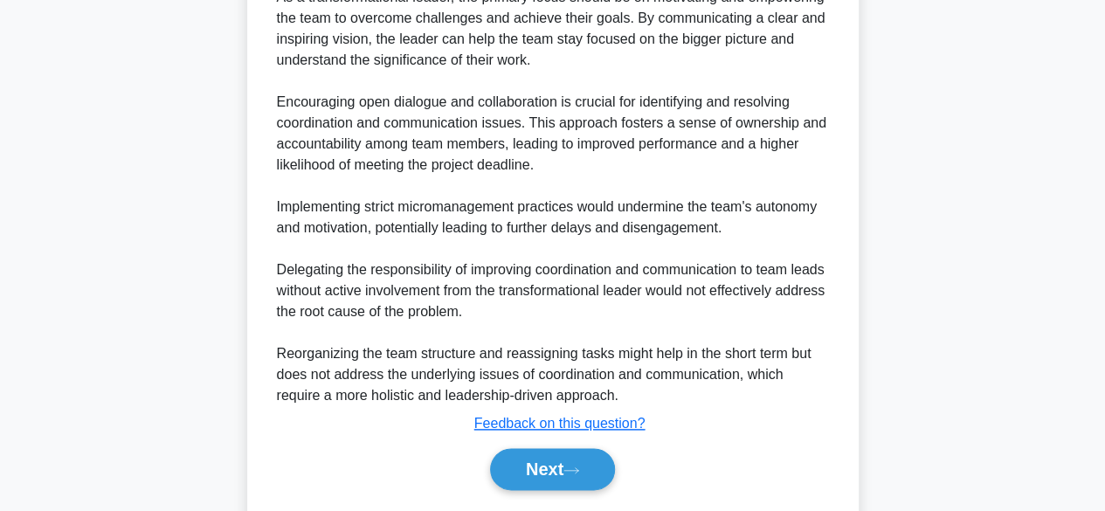
scroll to position [857, 0]
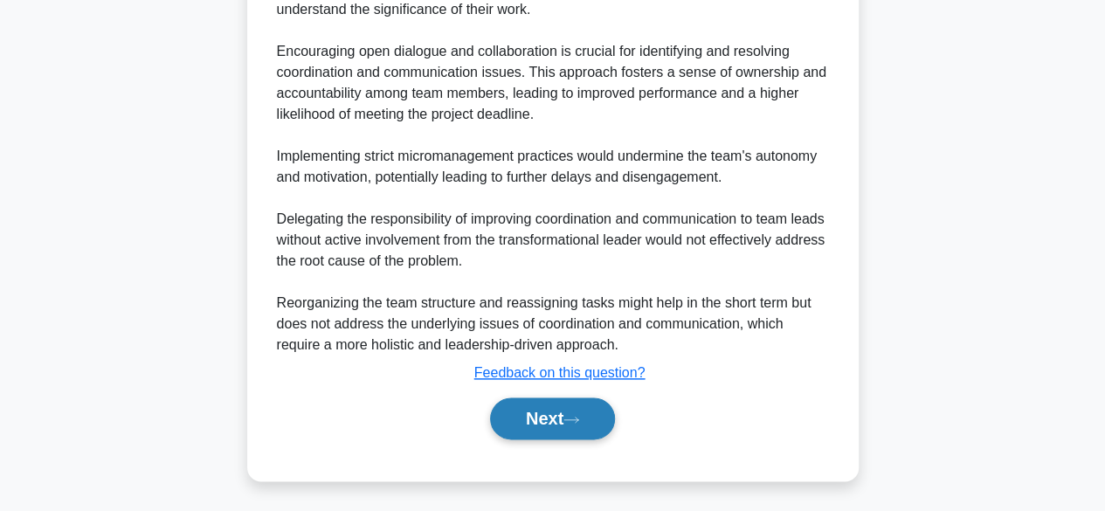
click at [542, 425] on button "Next" at bounding box center [552, 418] width 125 height 42
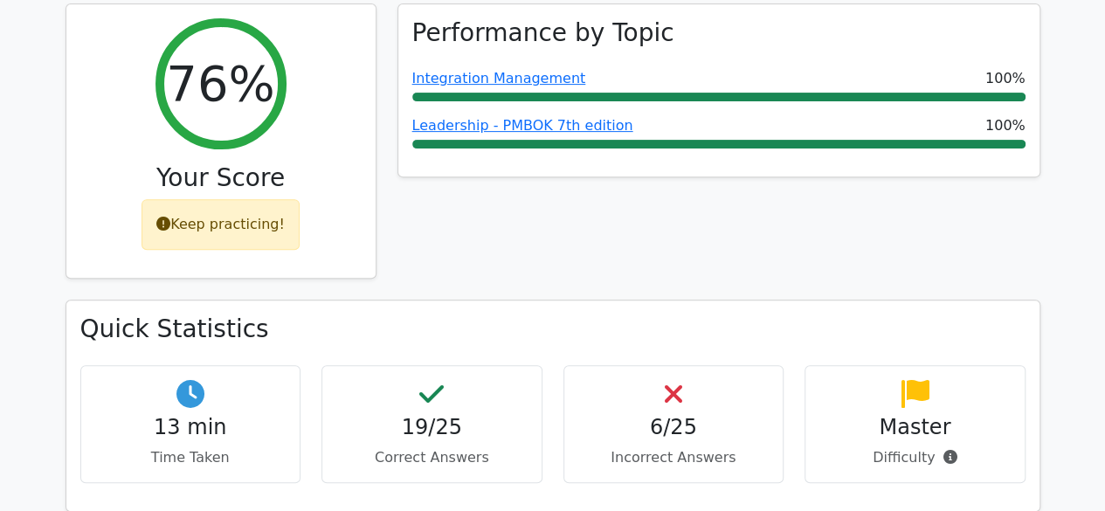
scroll to position [246, 0]
